Goal: Task Accomplishment & Management: Manage account settings

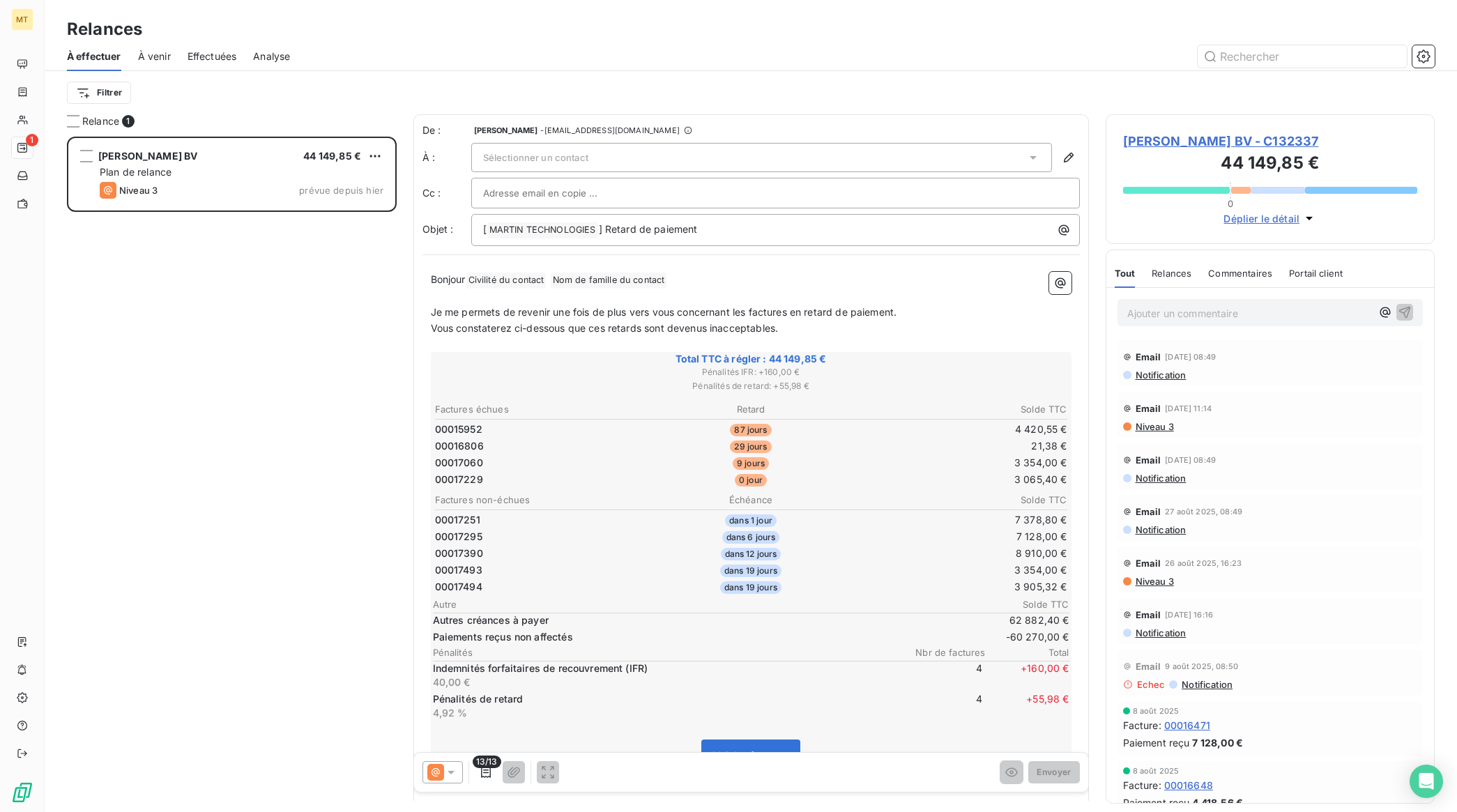
scroll to position [663, 316]
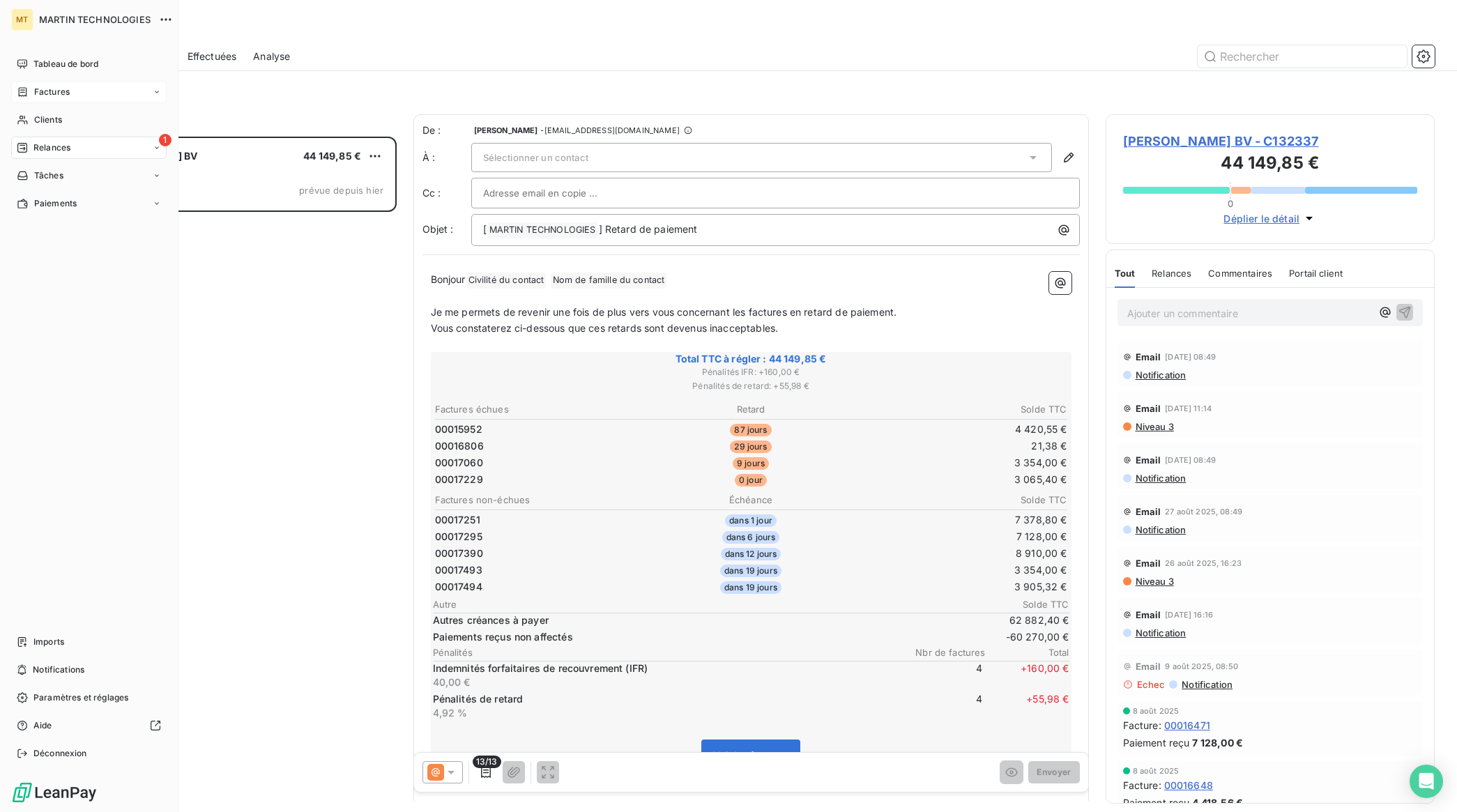
click at [63, 84] on div "Factures" at bounding box center [89, 92] width 156 height 23
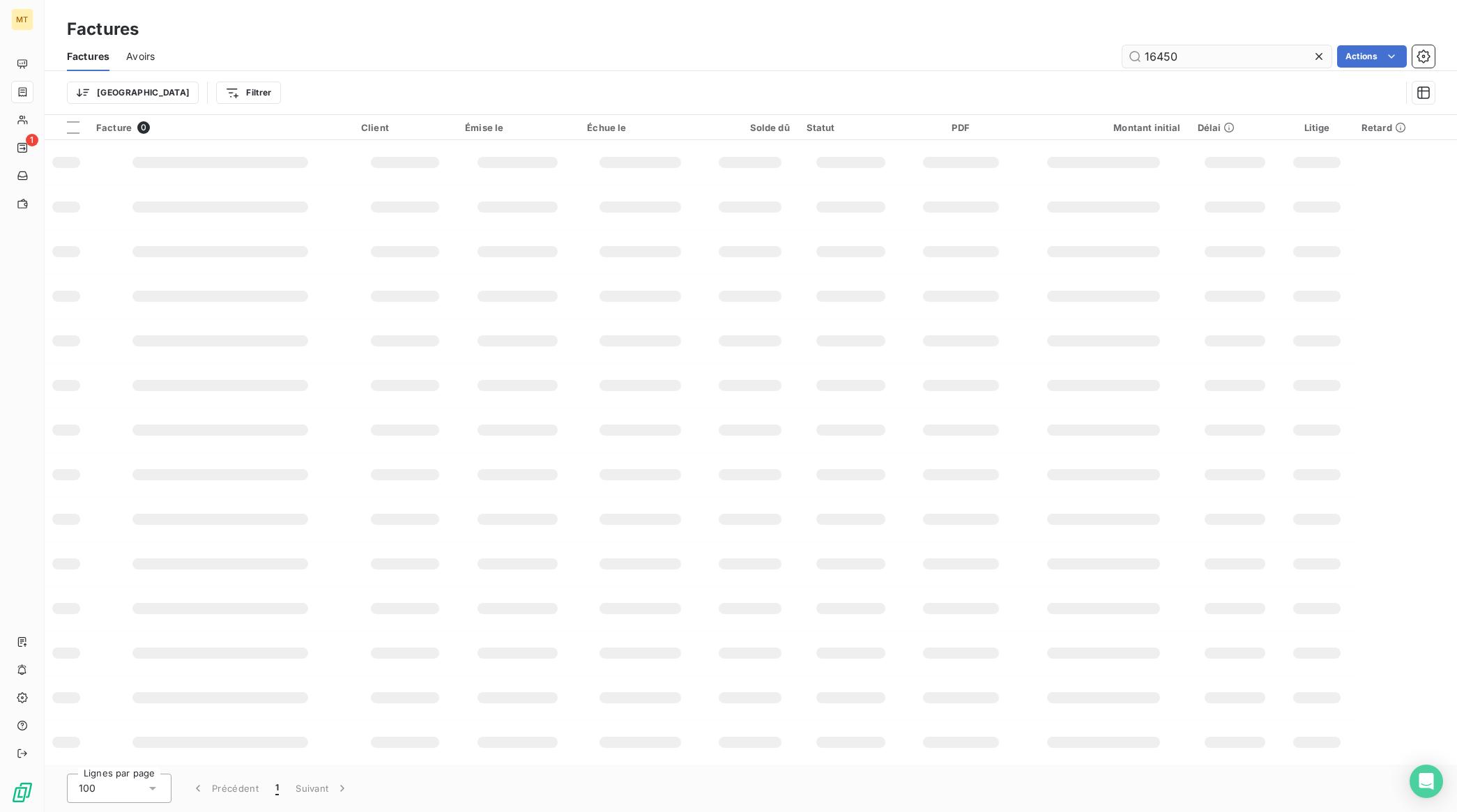
click at [1184, 54] on input "16450" at bounding box center [1227, 56] width 209 height 23
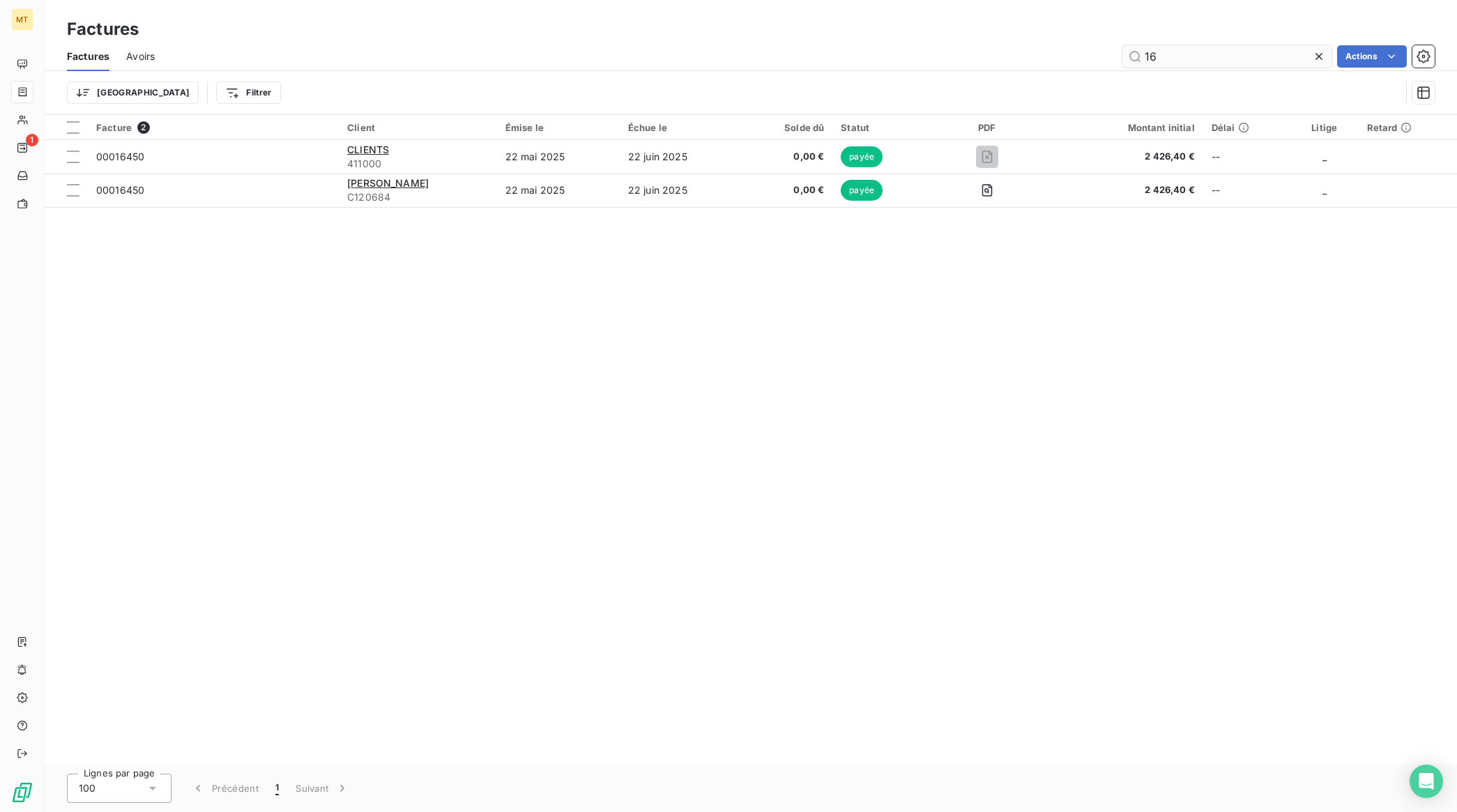
type input "1"
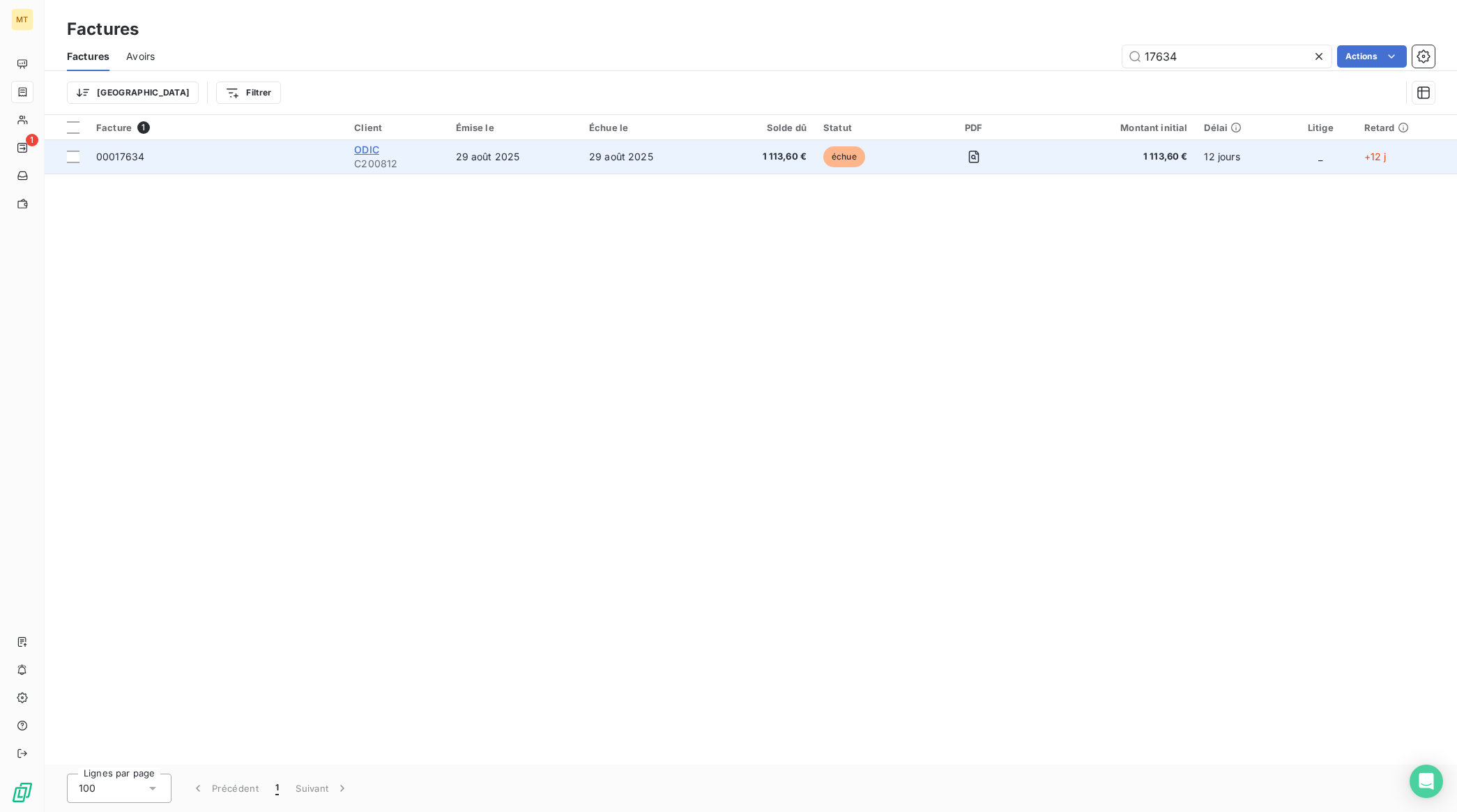
type input "17634"
click at [359, 148] on span "ODIC" at bounding box center [366, 149] width 25 height 12
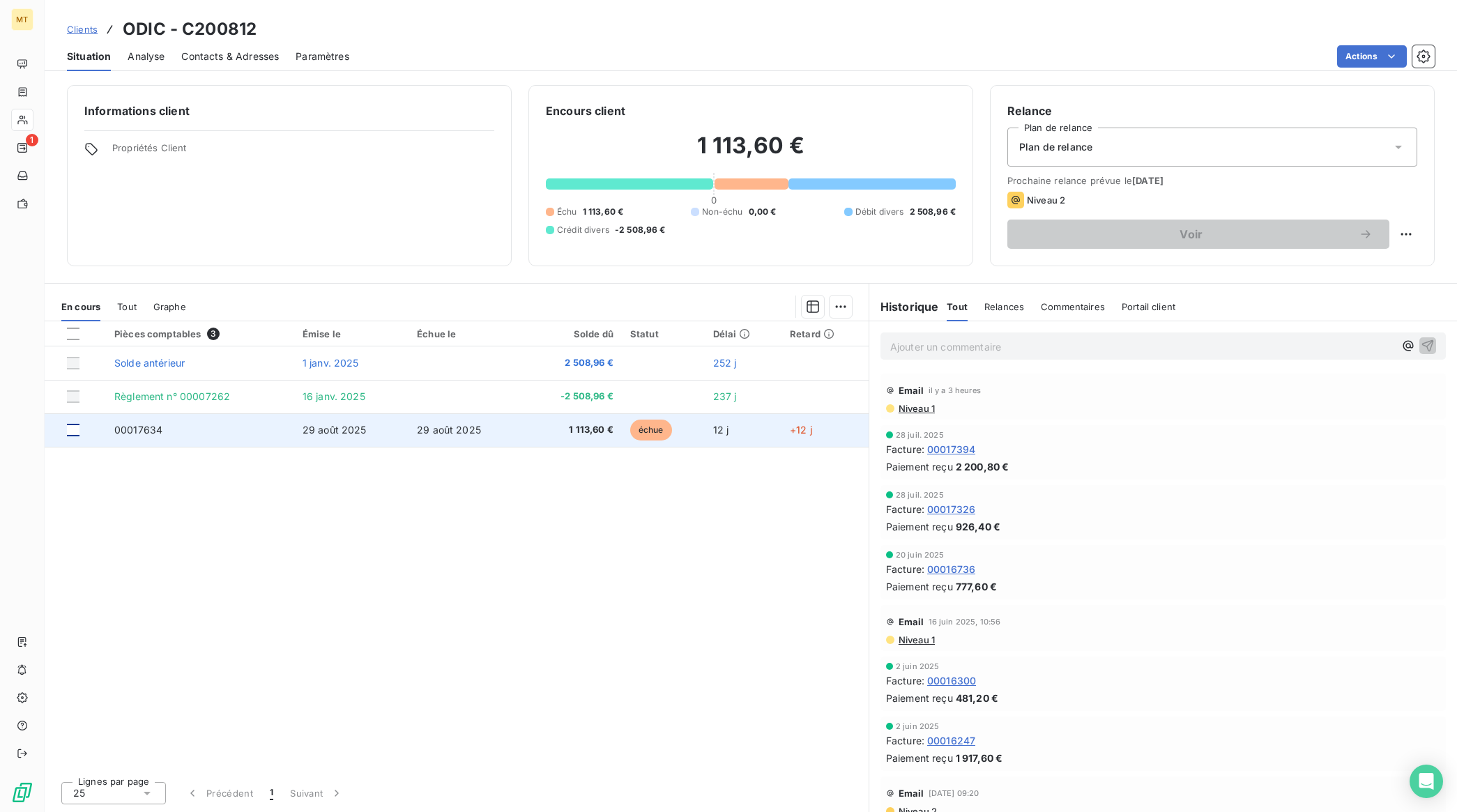
click at [75, 424] on div at bounding box center [73, 430] width 12 height 12
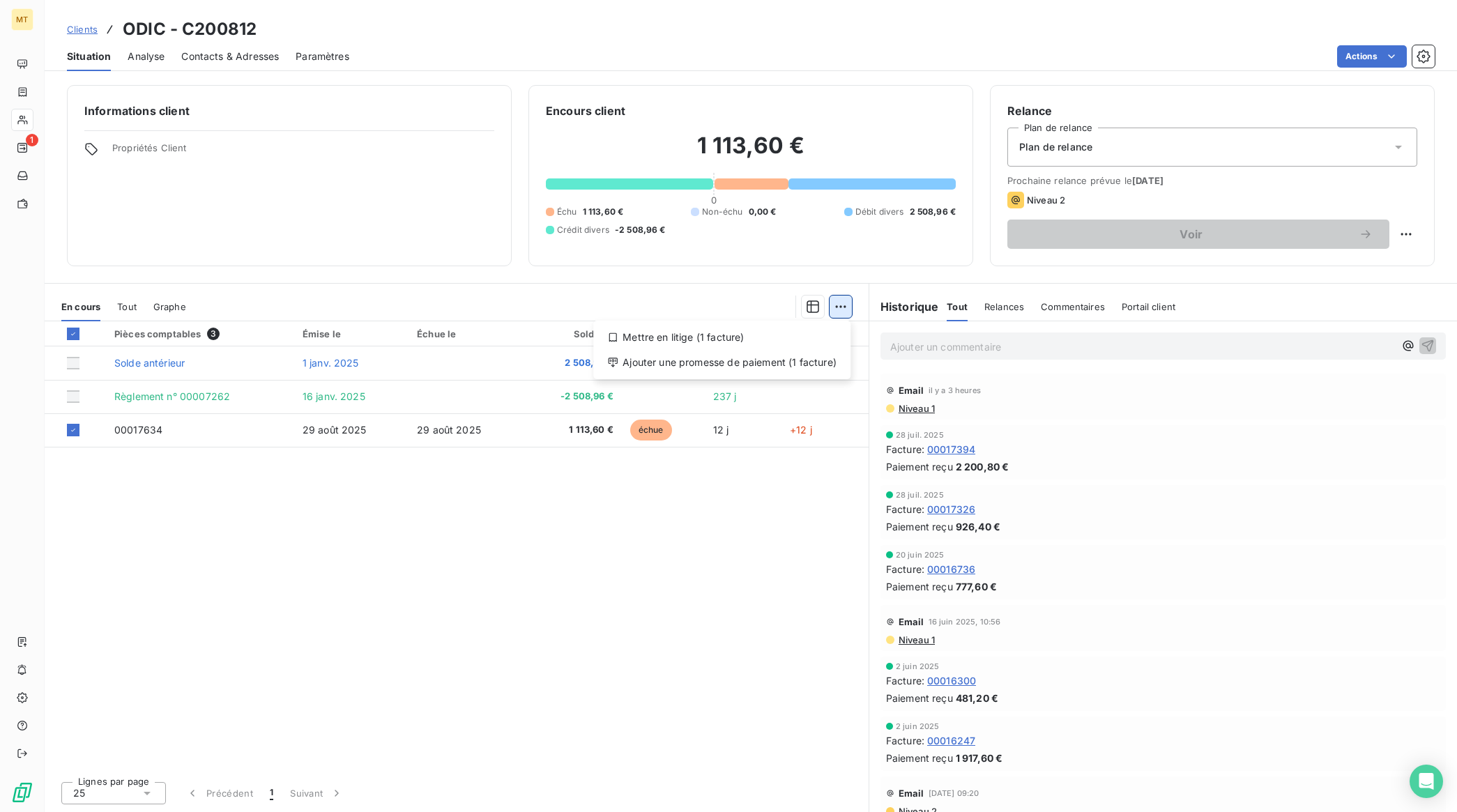
click at [841, 305] on html "MT 1 Clients ODIC - C200812 Situation Analyse Contacts & Adresses Paramètres Ac…" at bounding box center [728, 406] width 1457 height 812
click at [733, 356] on div "Ajouter une promesse de paiement (1 facture)" at bounding box center [722, 362] width 246 height 23
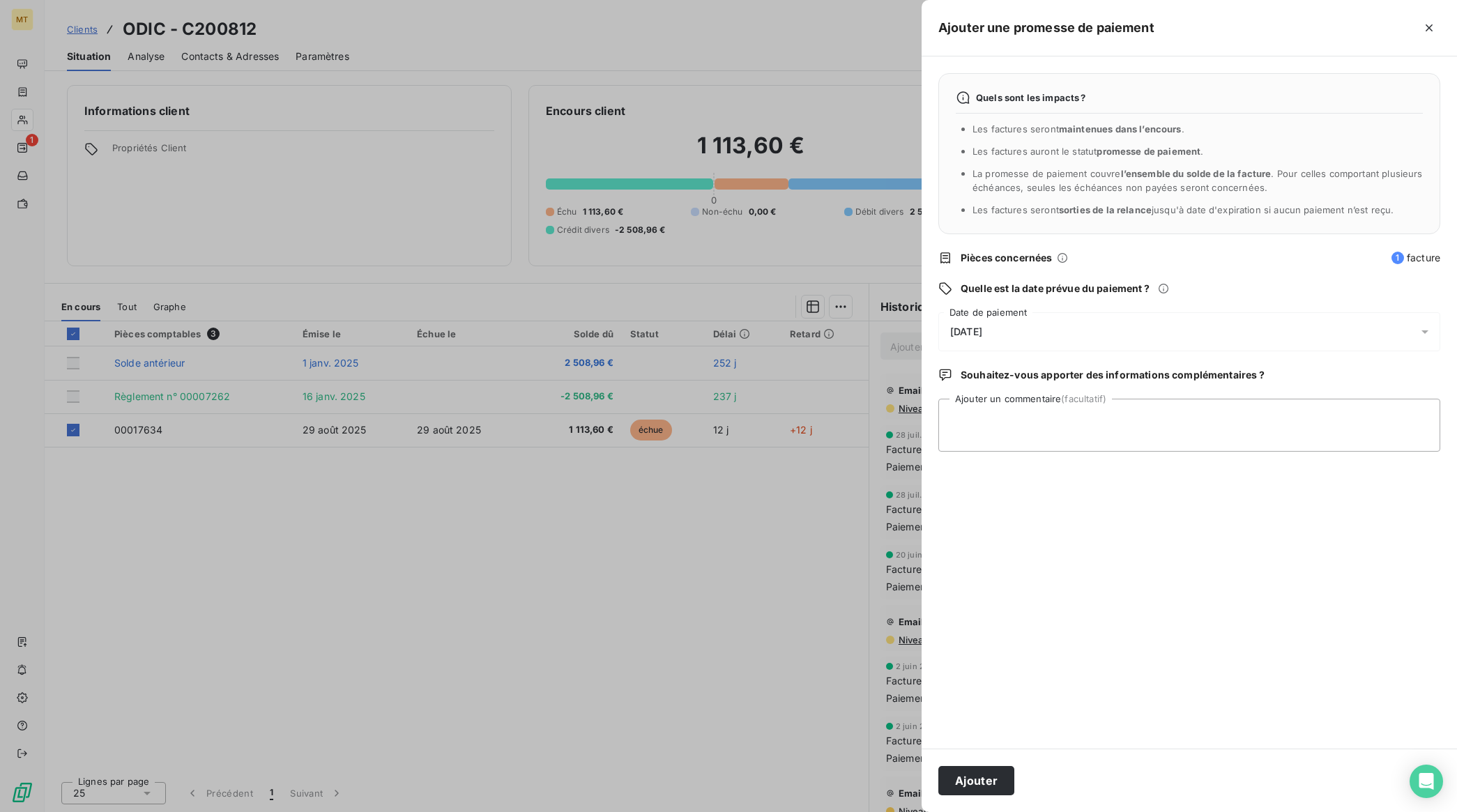
click at [995, 324] on div "[DATE]" at bounding box center [1189, 332] width 502 height 39
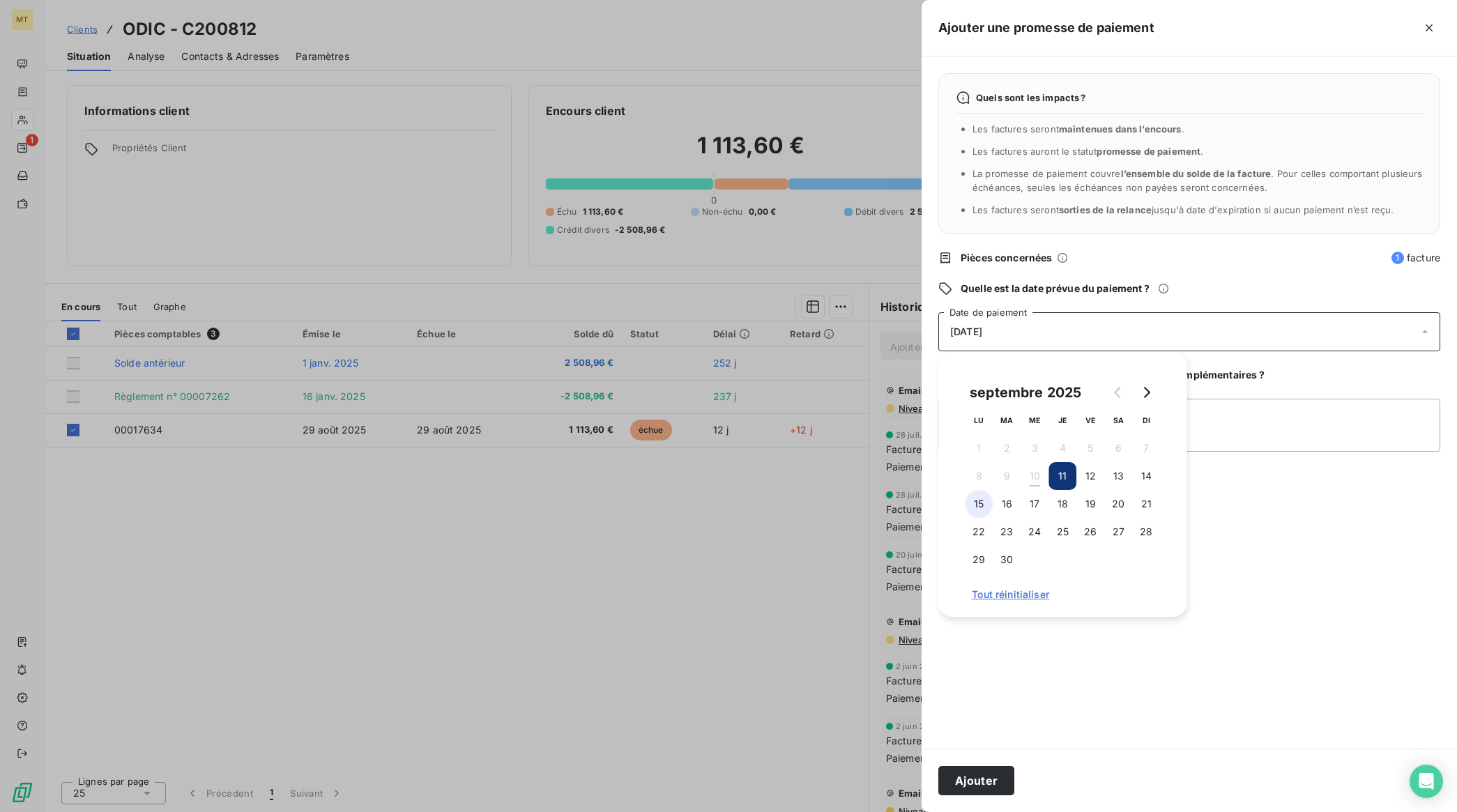
click at [974, 500] on button "15" at bounding box center [979, 504] width 28 height 28
click at [982, 786] on button "Ajouter" at bounding box center [976, 781] width 76 height 30
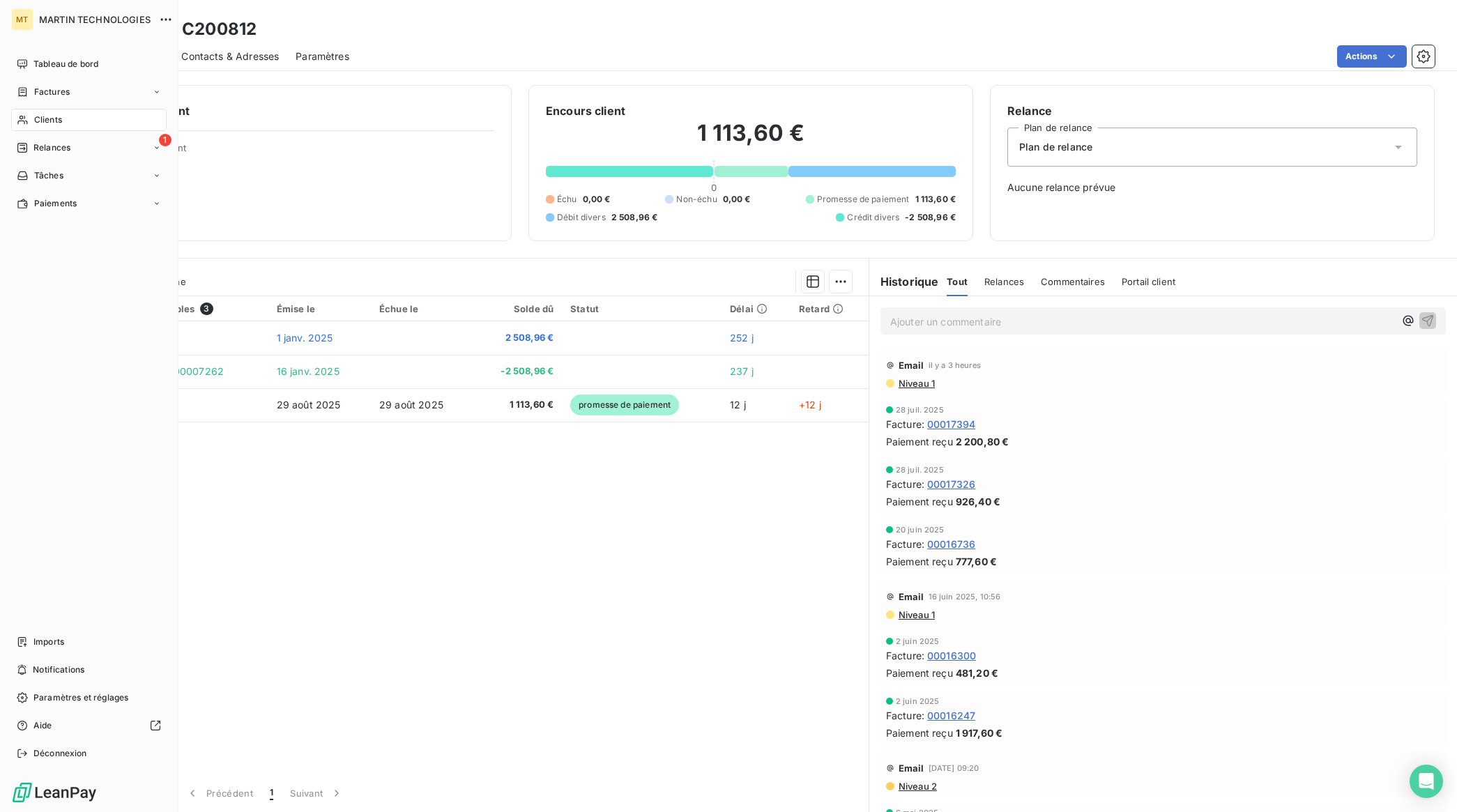
click at [52, 123] on span "Clients" at bounding box center [48, 120] width 28 height 12
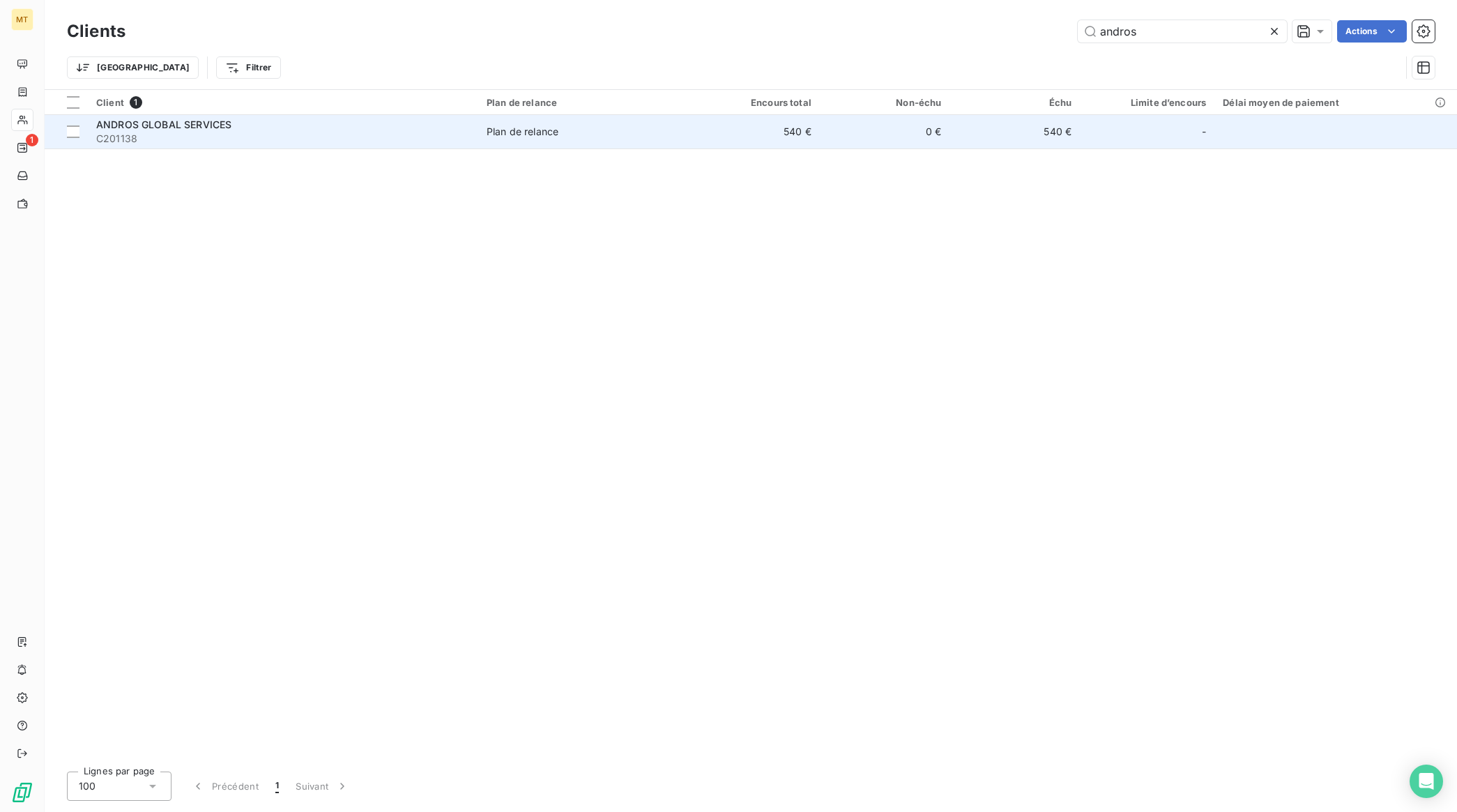
type input "andros"
click at [229, 124] on span "ANDROS GLOBAL SERVICES" at bounding box center [164, 124] width 135 height 12
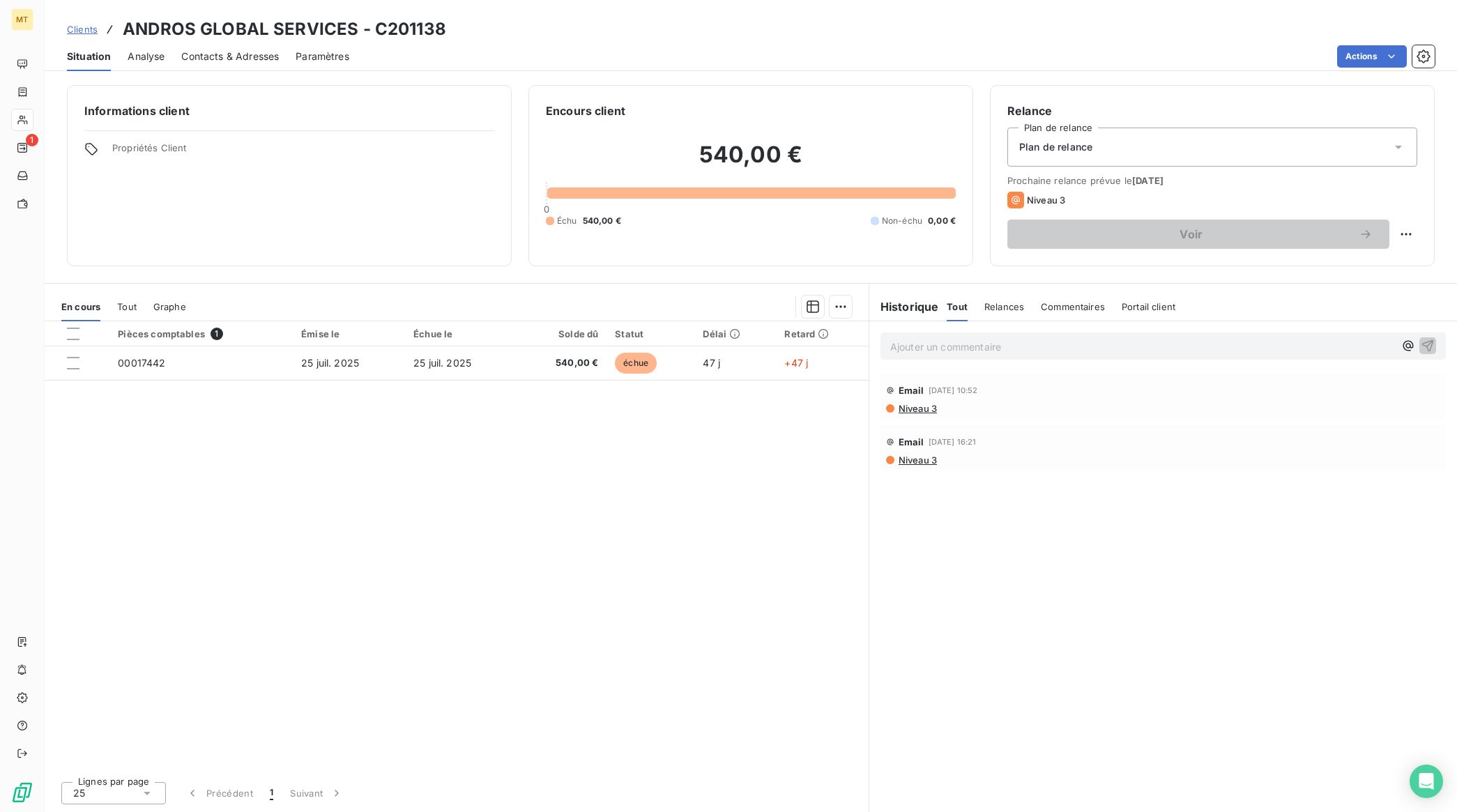
click at [249, 61] on span "Contacts & Adresses" at bounding box center [229, 57] width 97 height 14
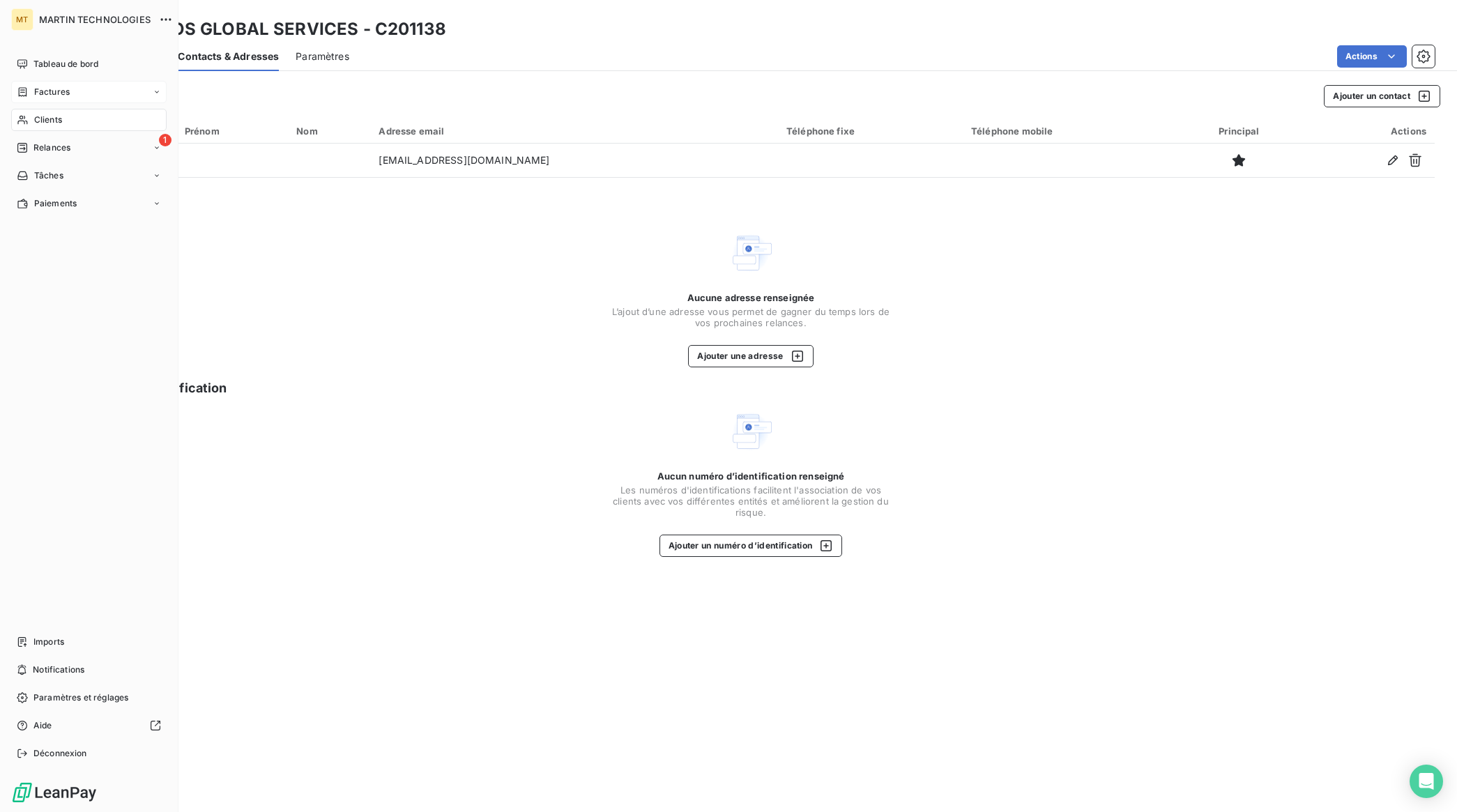
click at [68, 99] on div "Factures" at bounding box center [89, 92] width 156 height 23
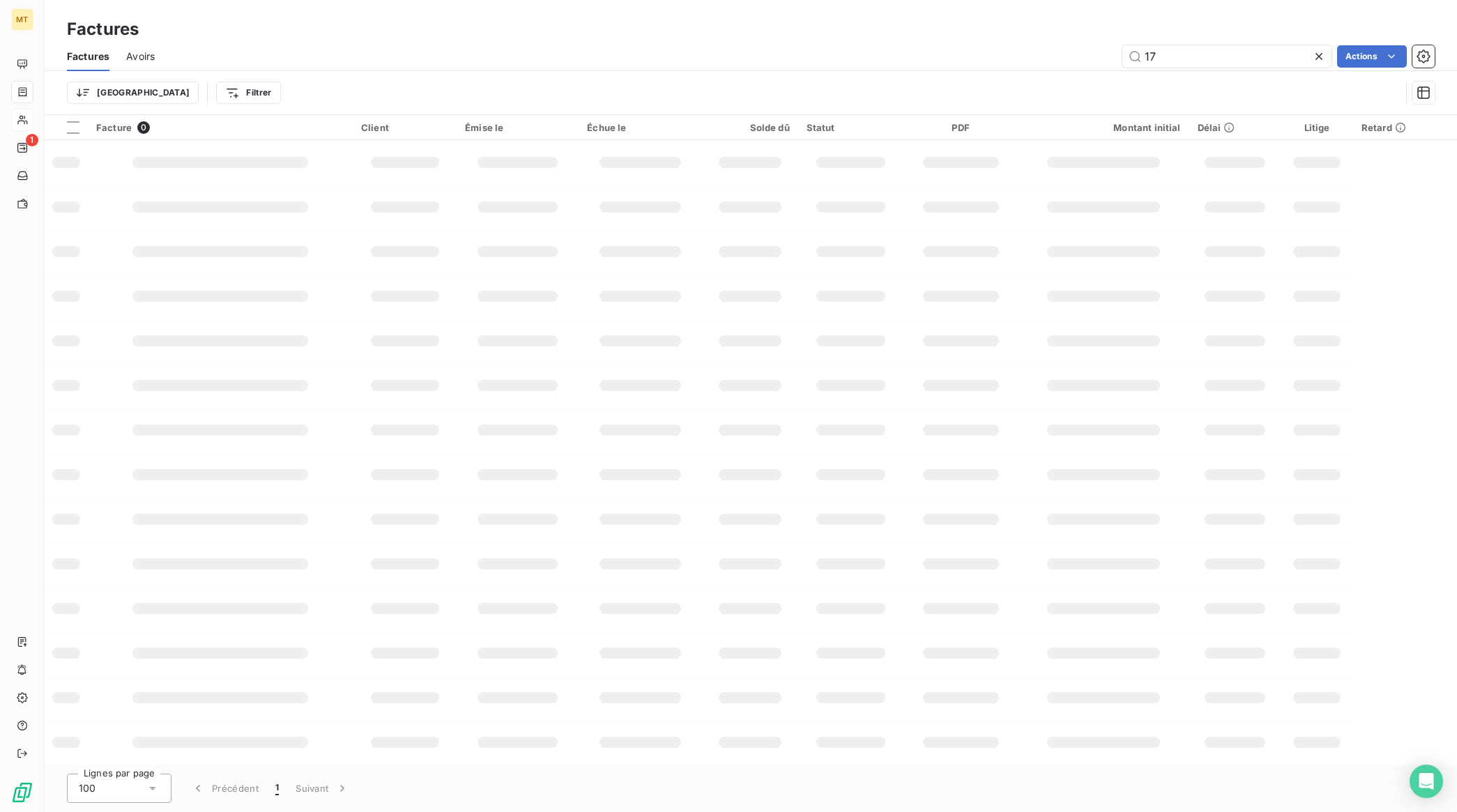
type input "1"
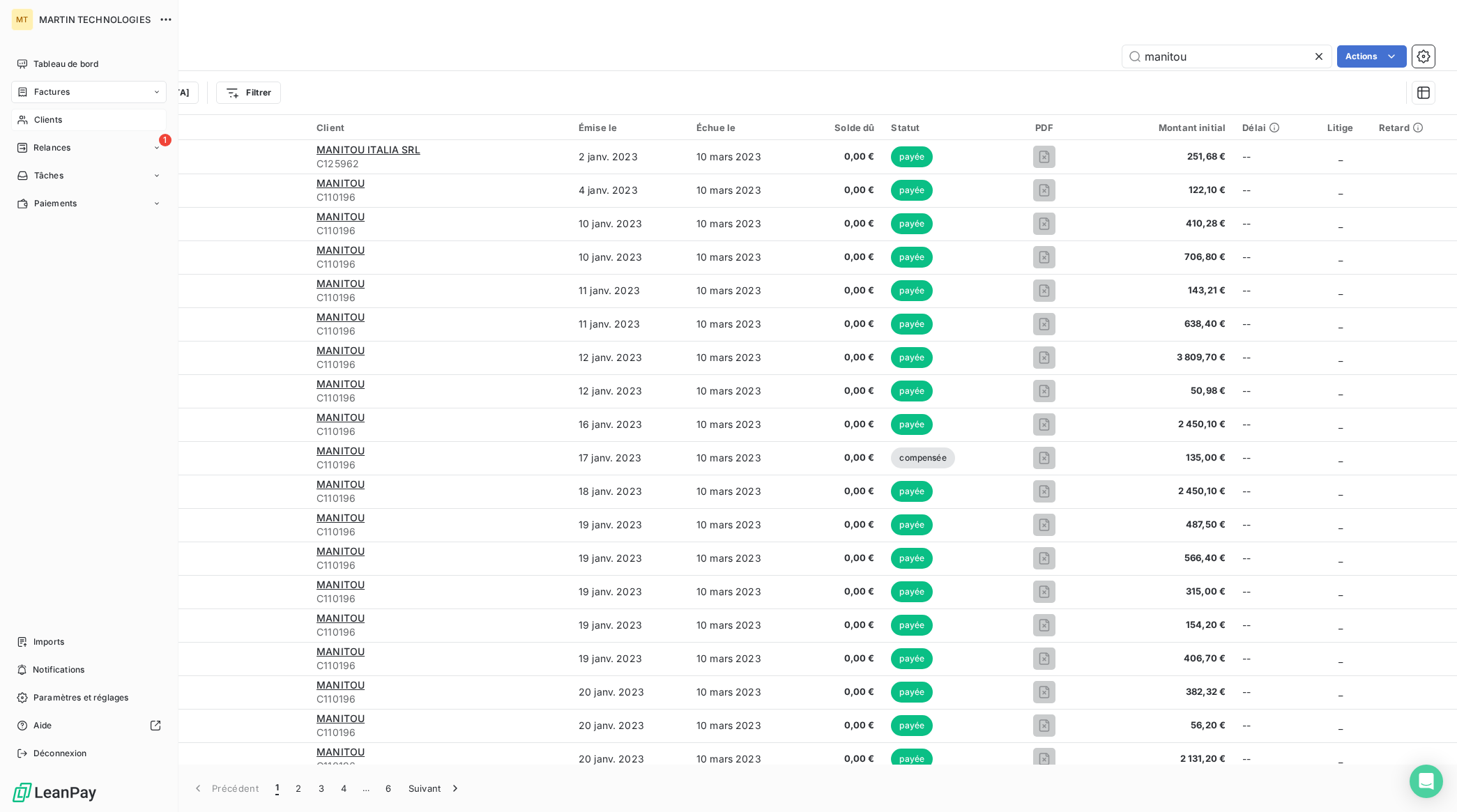
type input "manitou"
click at [19, 117] on icon at bounding box center [23, 120] width 12 height 11
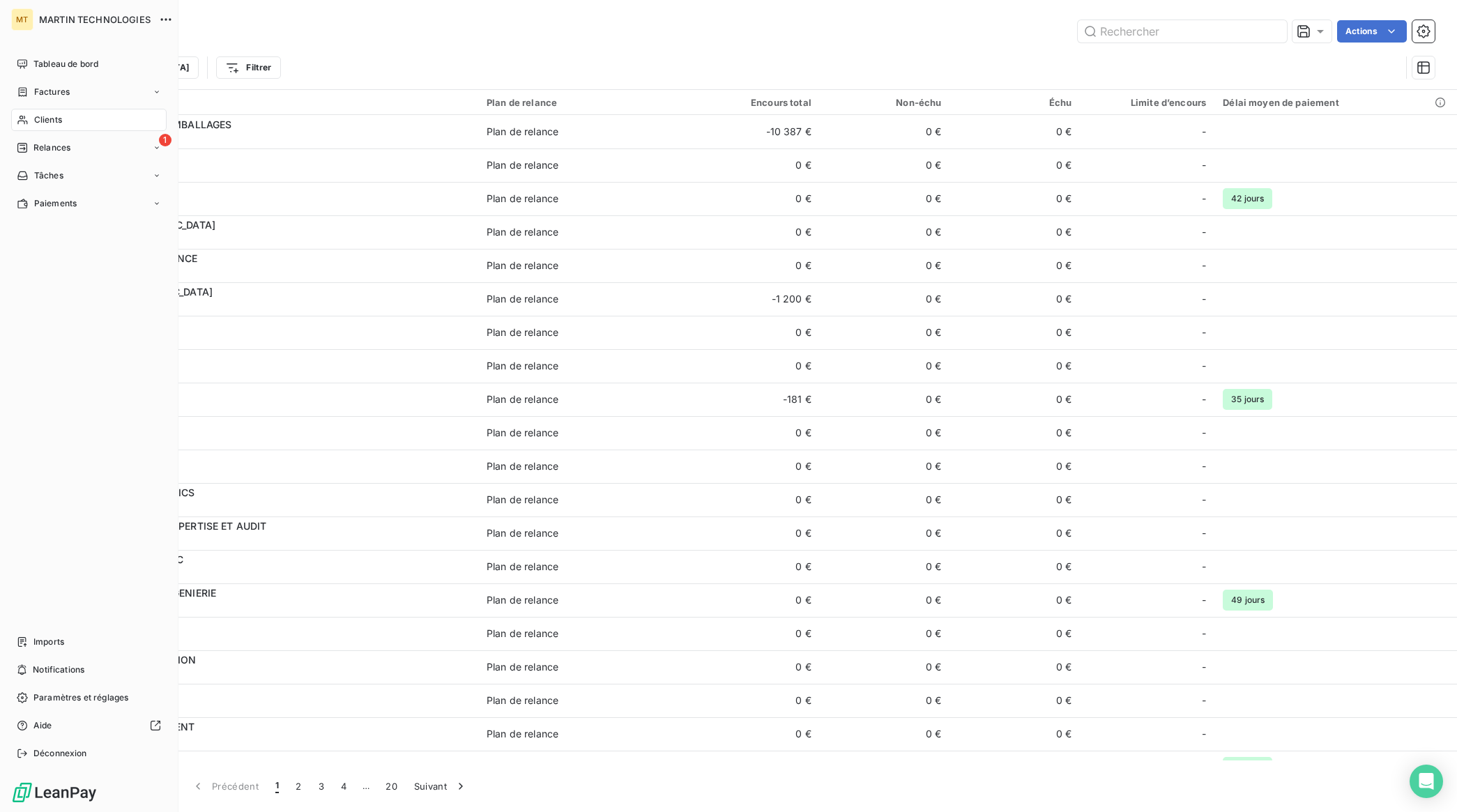
click at [60, 121] on span "Clients" at bounding box center [48, 120] width 28 height 12
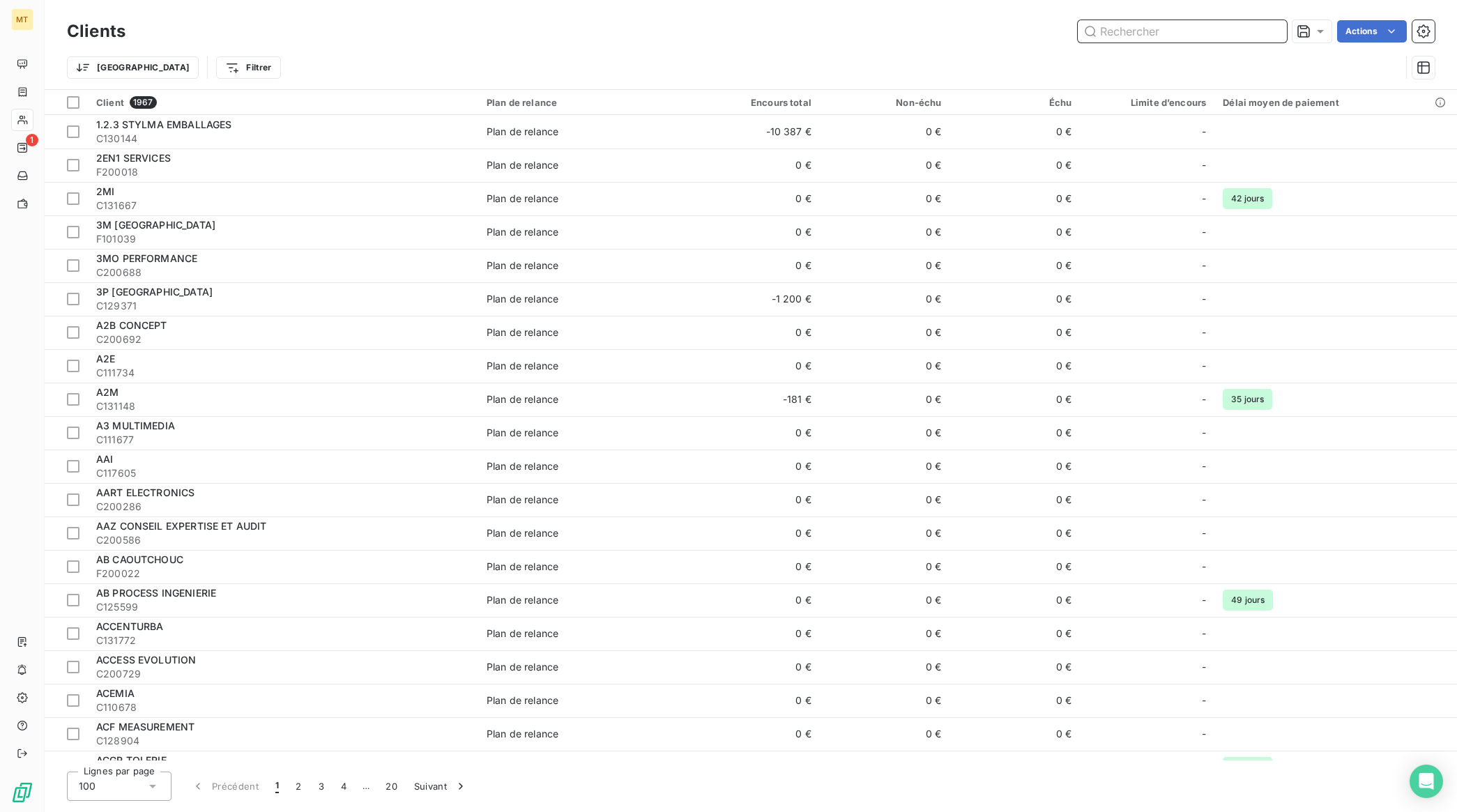
click at [1179, 30] on input "text" at bounding box center [1182, 31] width 209 height 23
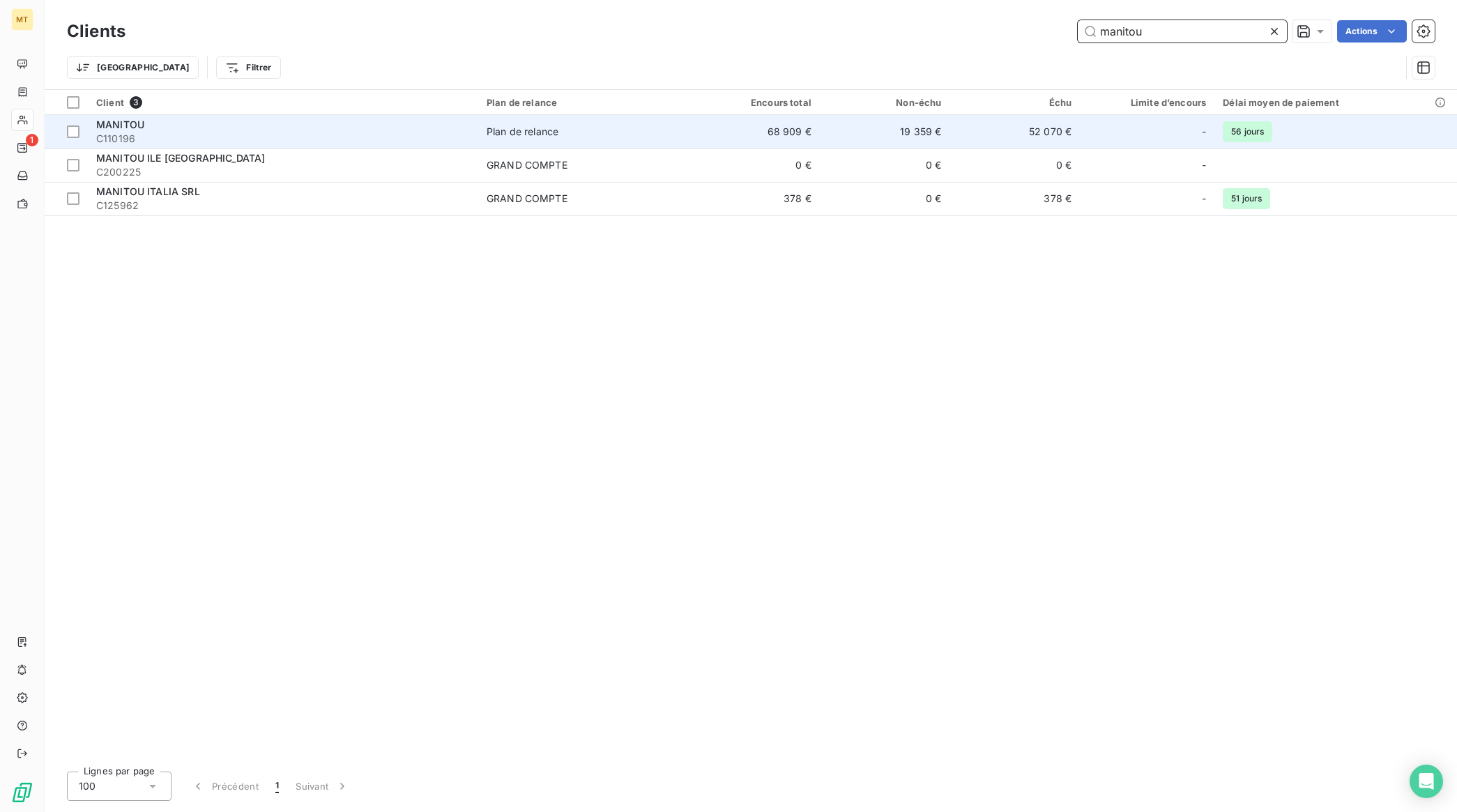
type input "manitou"
click at [120, 126] on span "MANITOU" at bounding box center [121, 124] width 48 height 12
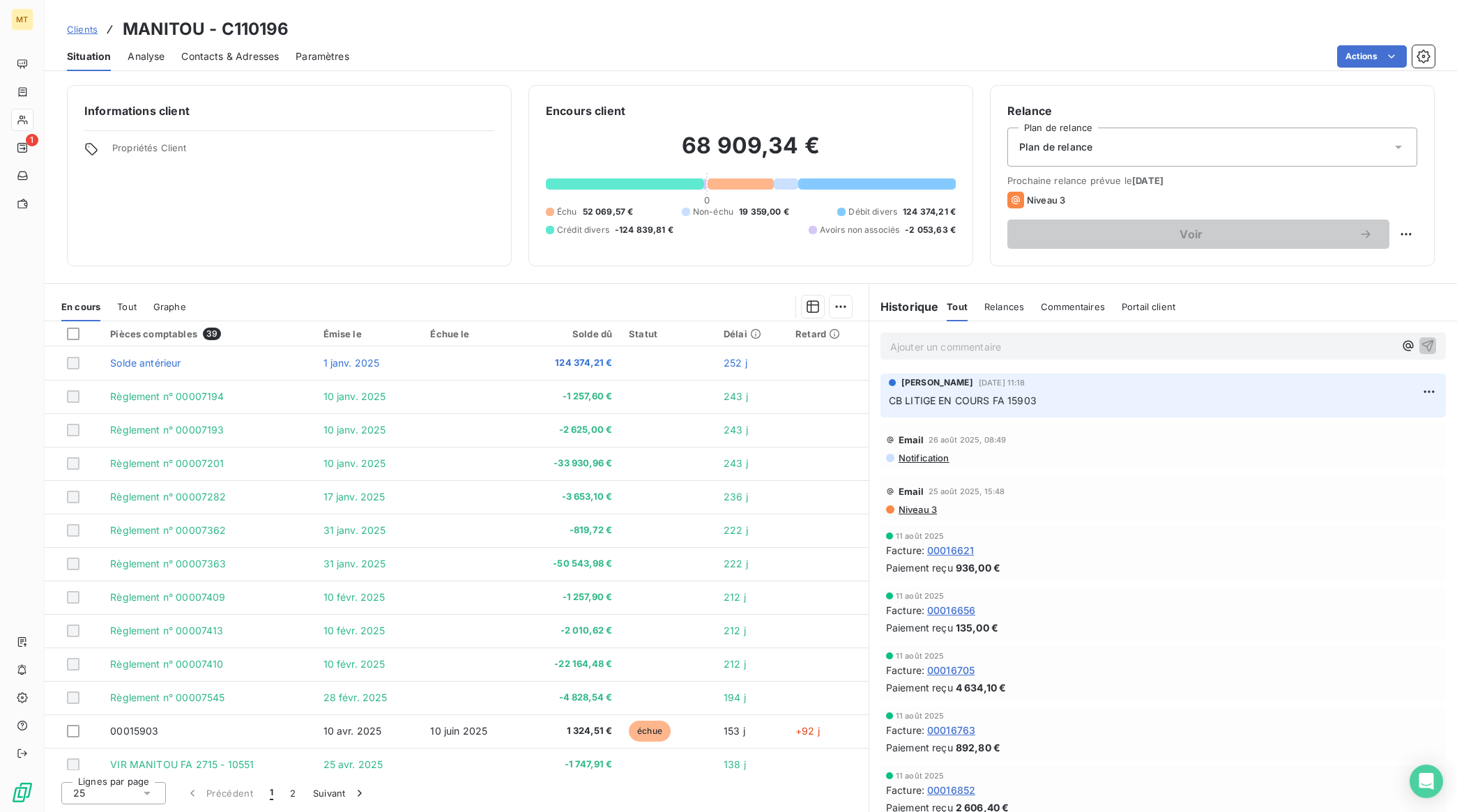
click at [1109, 405] on p "CB LITIGE EN COURS FA 15903" at bounding box center [1163, 401] width 548 height 16
click at [1420, 392] on html "MT 1 Clients MANITOU - C110196 Situation Analyse Contacts & Adresses Paramètres…" at bounding box center [728, 406] width 1457 height 812
click at [1401, 420] on div "Editer" at bounding box center [1382, 423] width 78 height 23
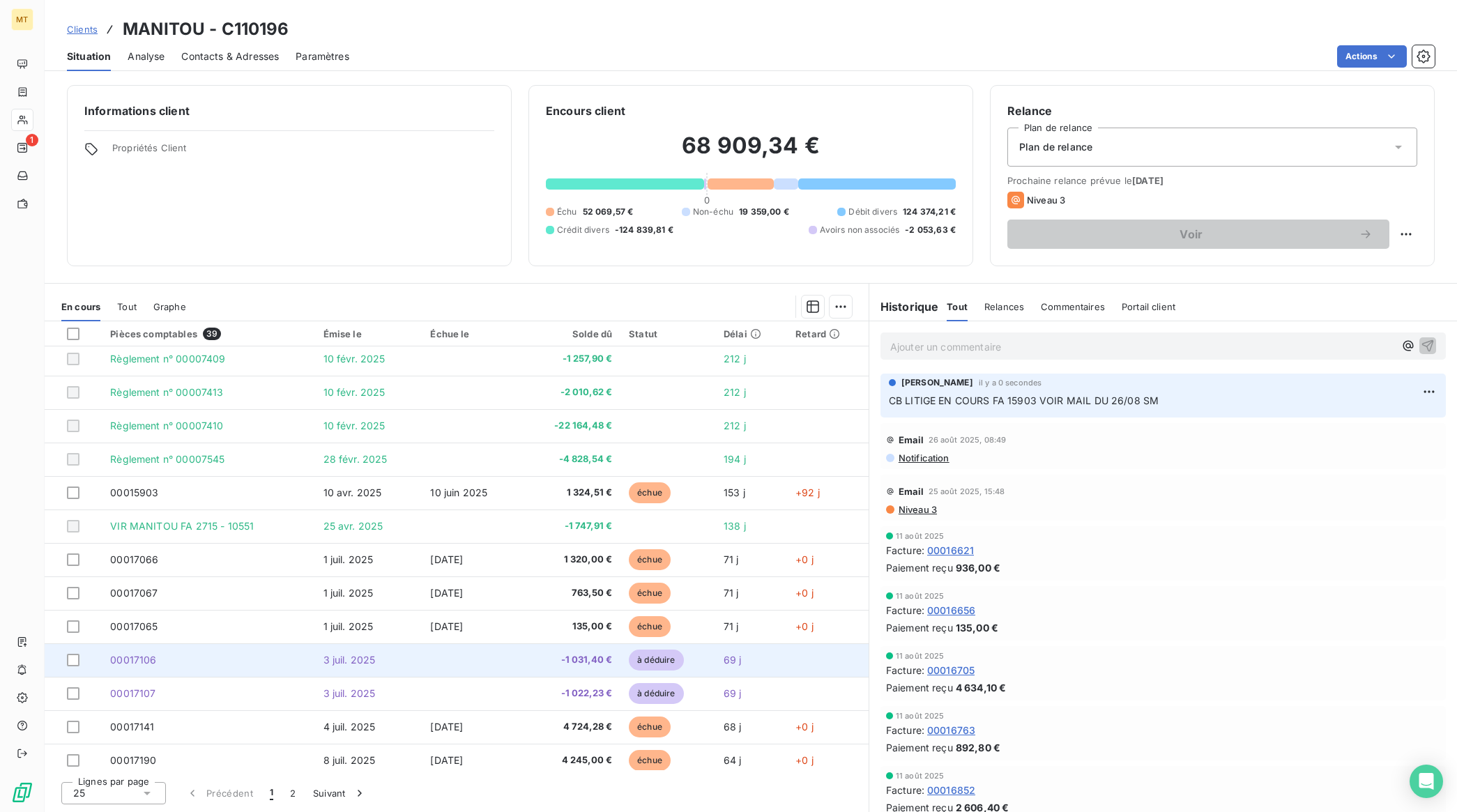
scroll to position [413, 0]
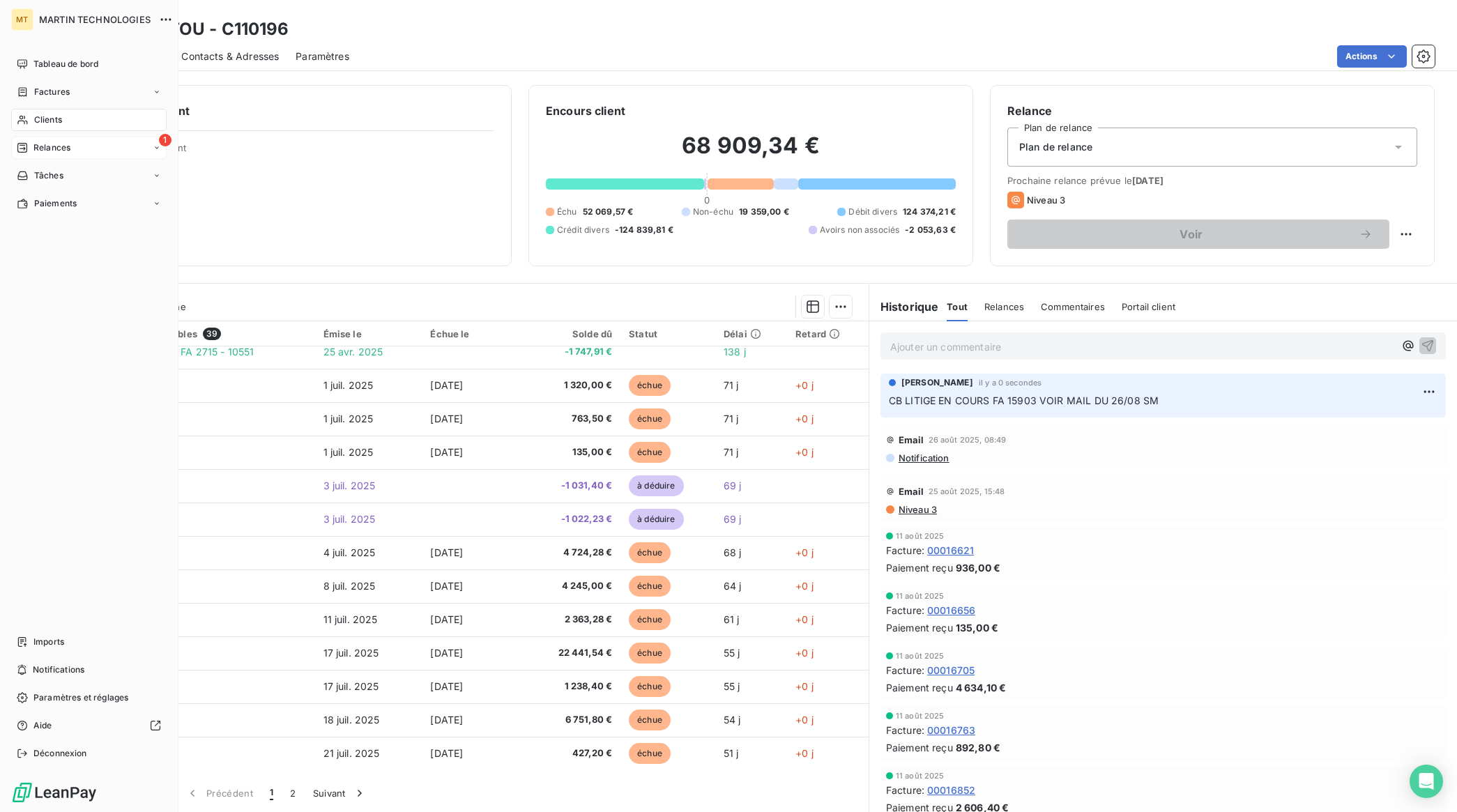
click at [45, 147] on span "Relances" at bounding box center [51, 148] width 37 height 12
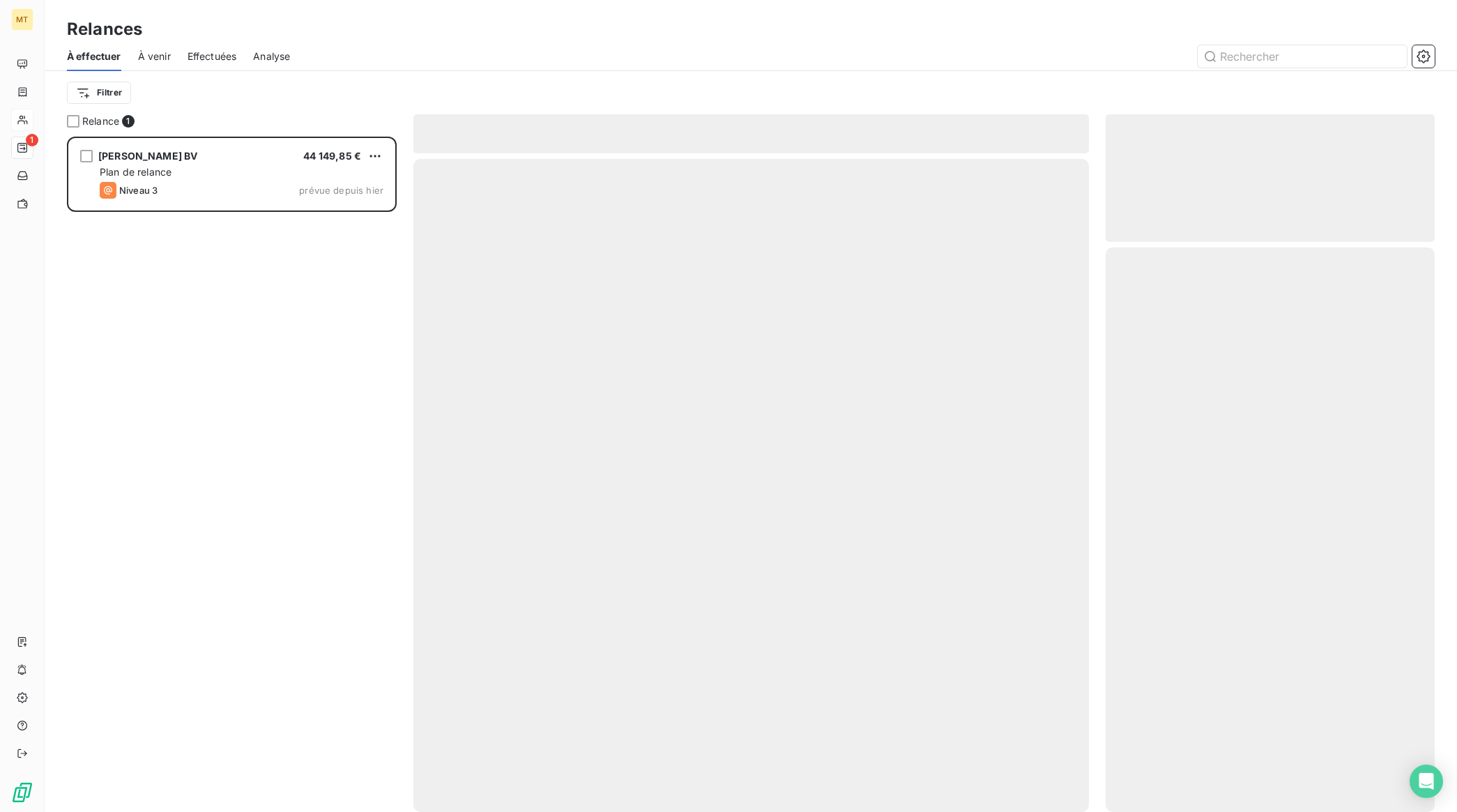
scroll to position [663, 316]
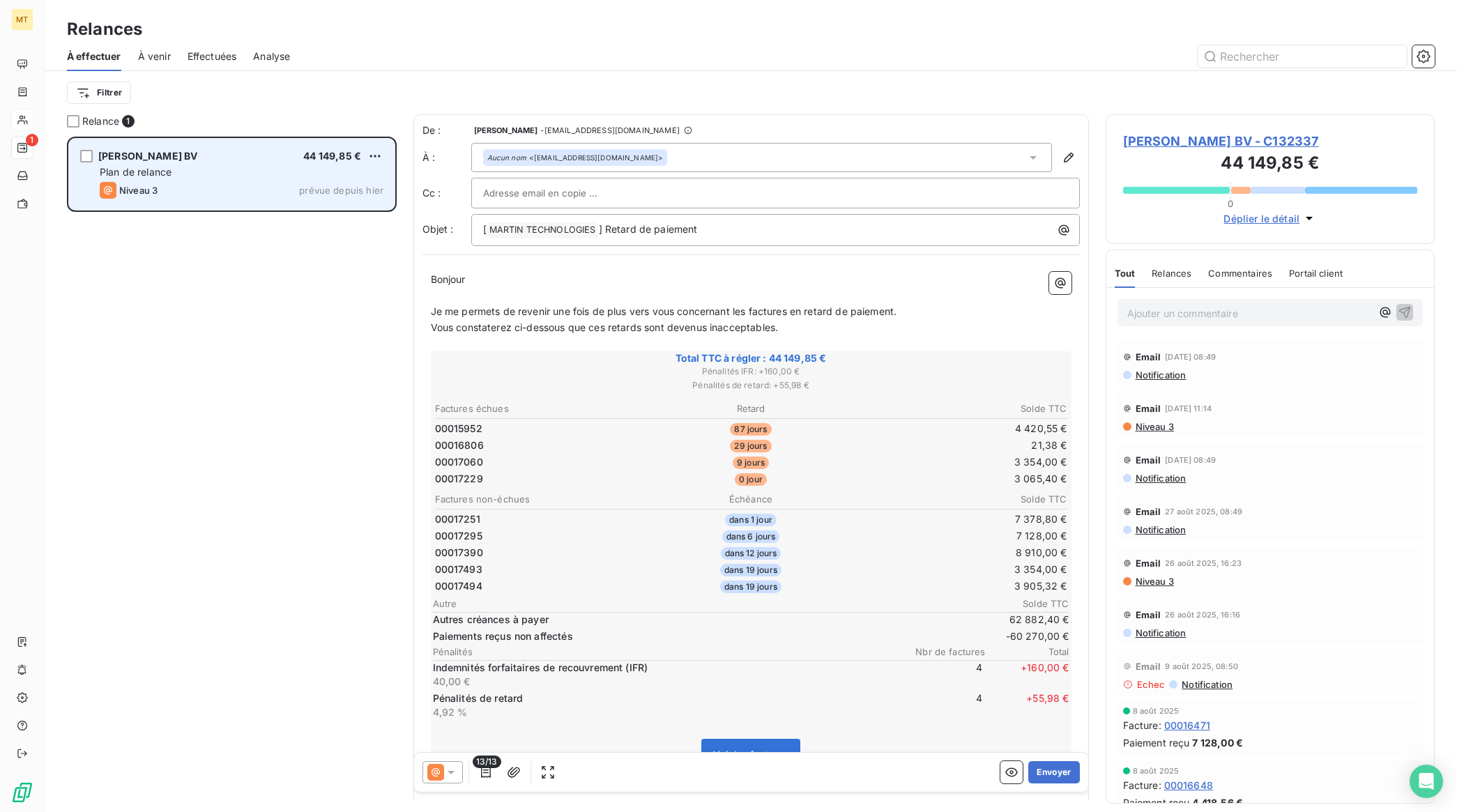
click at [215, 171] on div "Plan de relance" at bounding box center [241, 172] width 284 height 14
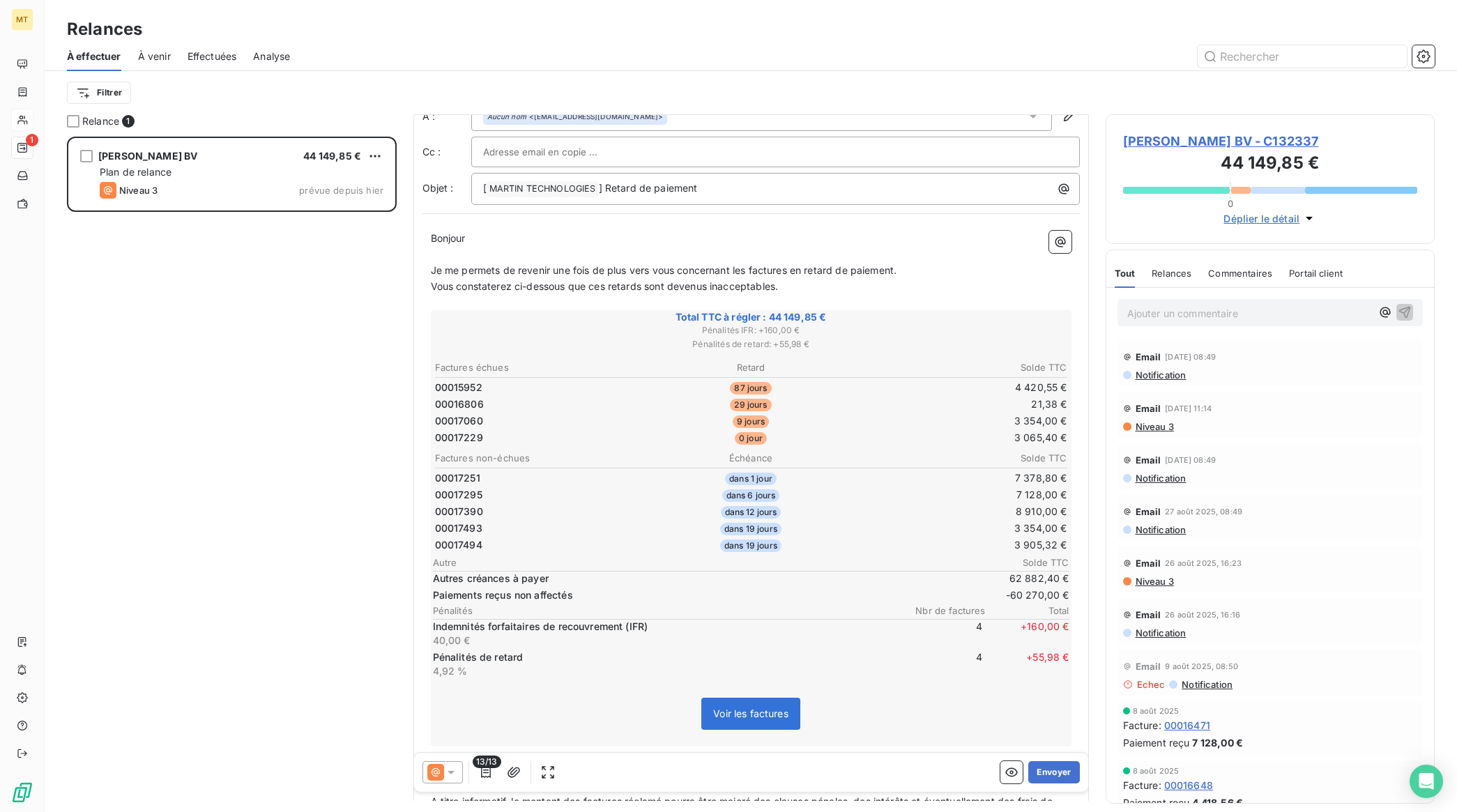
scroll to position [0, 0]
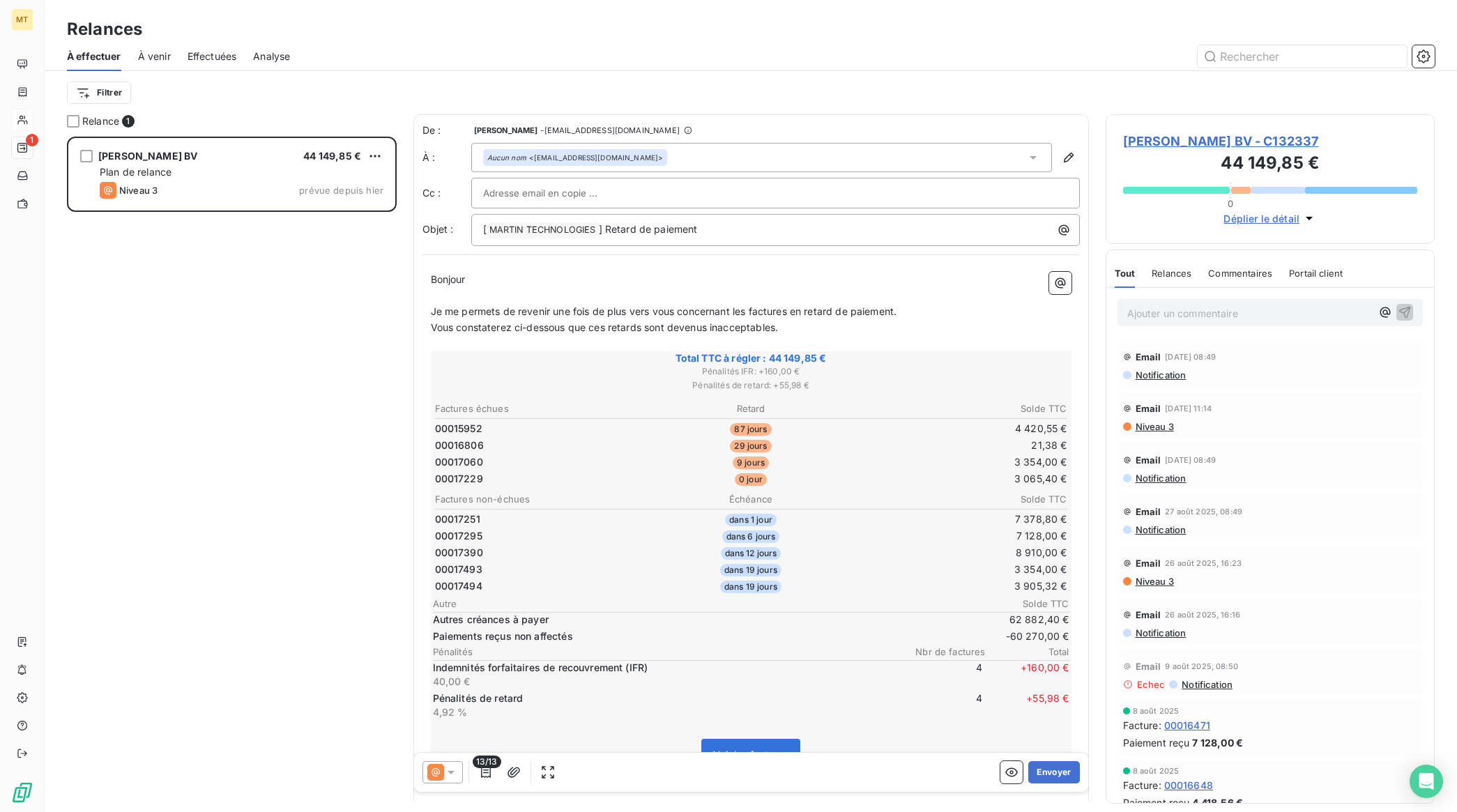
click at [99, 279] on div "ESTEE LAUDER BV 44 149,85 € Plan de relance Niveau 3 prévue depuis hier" at bounding box center [232, 474] width 330 height 675
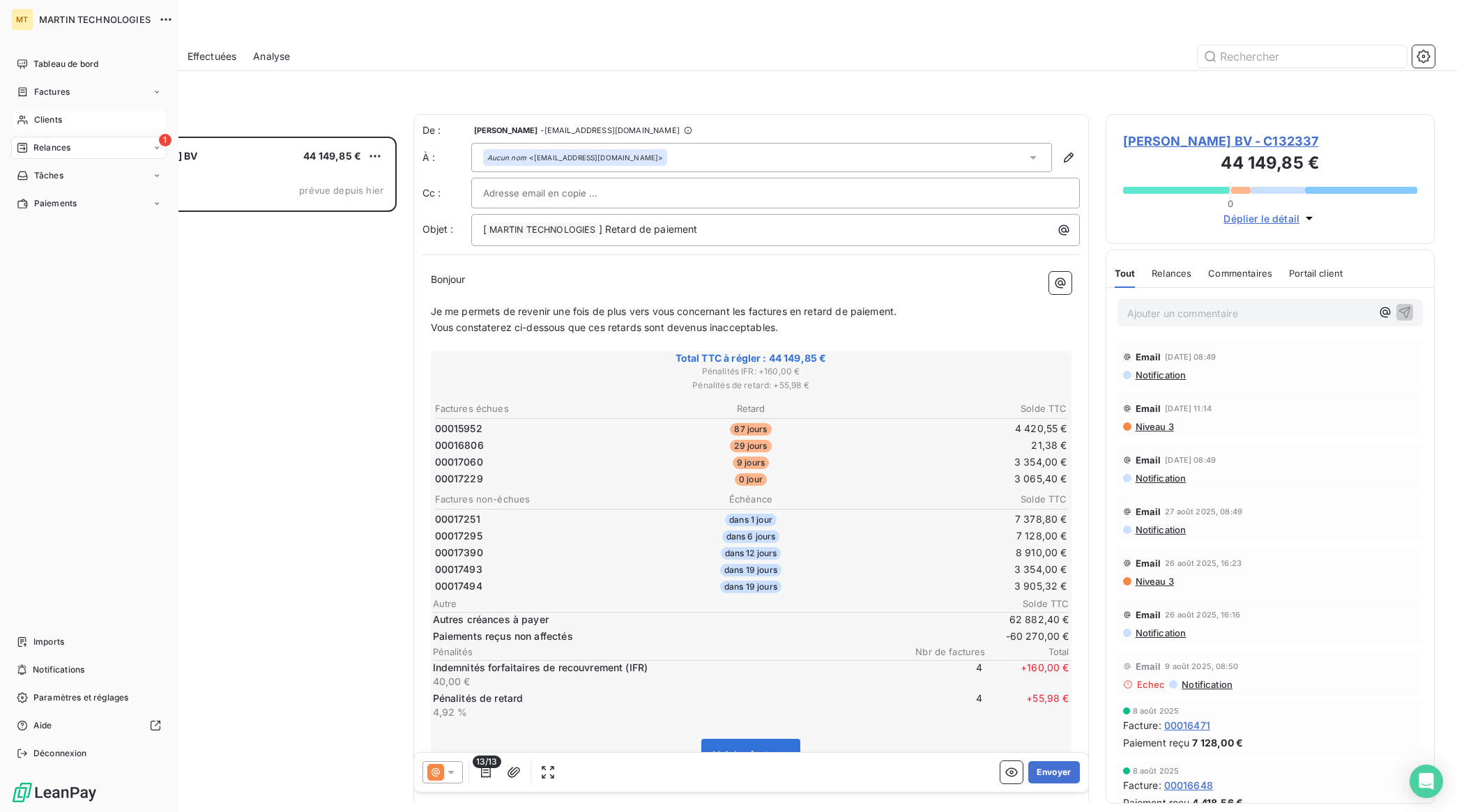
click at [36, 145] on span "Relances" at bounding box center [51, 148] width 37 height 12
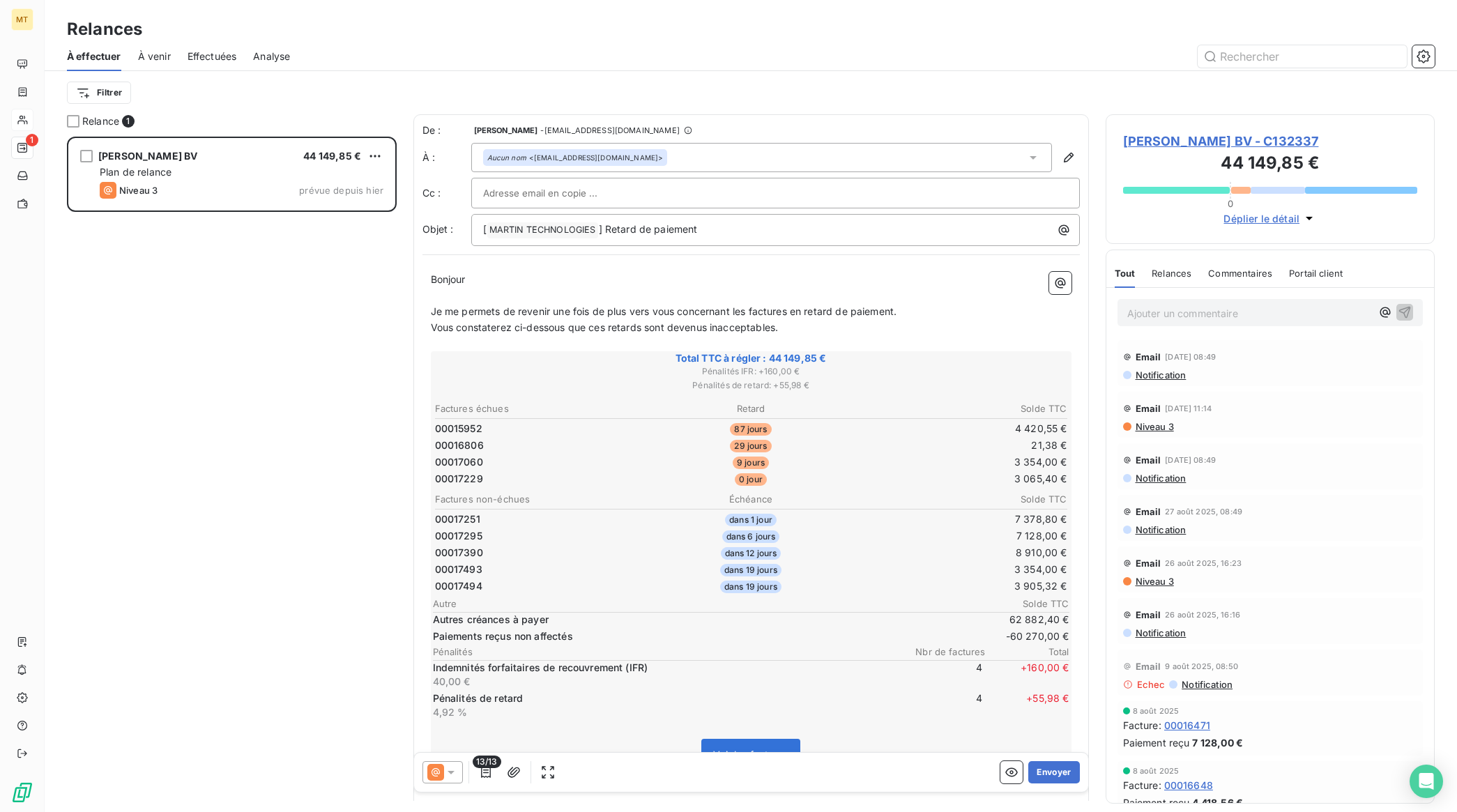
click at [199, 57] on span "Effectuées" at bounding box center [212, 57] width 50 height 14
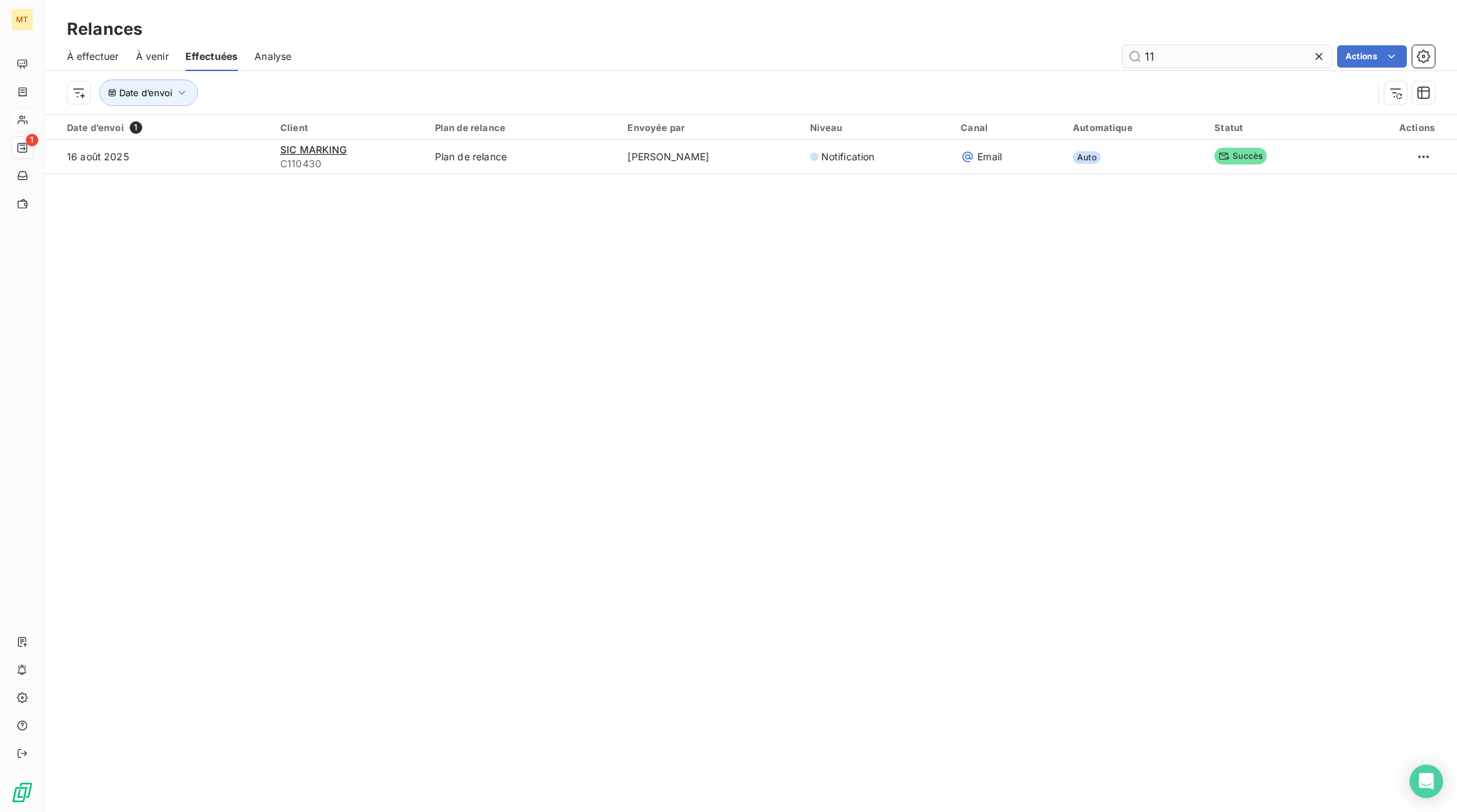
type input "1"
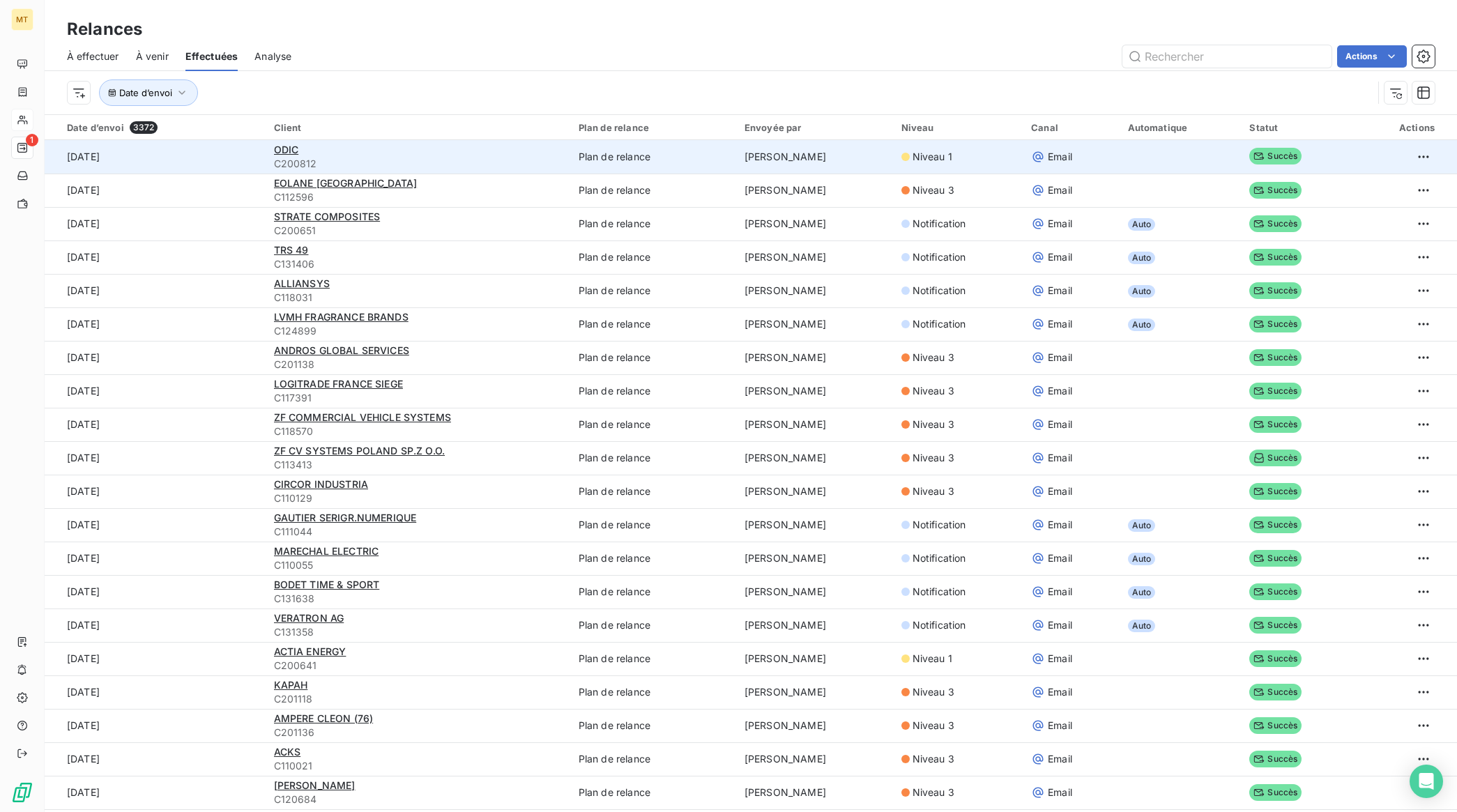
click at [912, 158] on span "Niveau 1" at bounding box center [932, 157] width 40 height 14
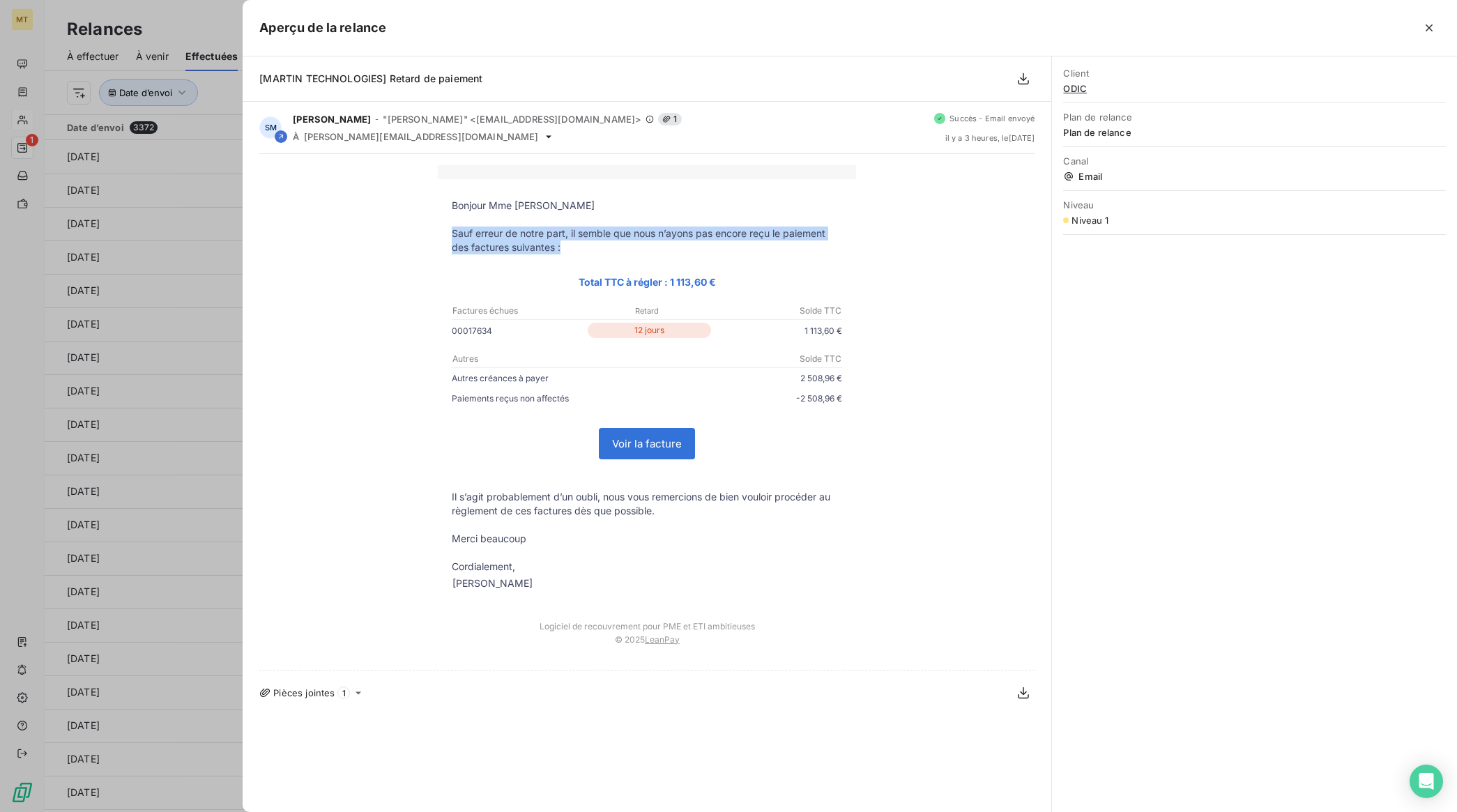
drag, startPoint x: 454, startPoint y: 233, endPoint x: 590, endPoint y: 253, distance: 137.5
click at [590, 253] on p "Sauf erreur de notre part, il semble que nous n’ayons pas encore reçu le paieme…" at bounding box center [647, 240] width 391 height 28
copy p "Sauf erreur de notre part, il semble que nous n’ayons pas encore reçu le paieme…"
click at [366, 403] on div "Bonjour Mme Debay Sauf erreur de notre part, il semble que nous n’ayons pas enc…" at bounding box center [646, 411] width 776 height 494
